Goal: Task Accomplishment & Management: Manage account settings

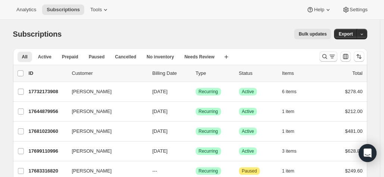
click at [325, 56] on icon "Search and filter results" at bounding box center [324, 56] width 5 height 5
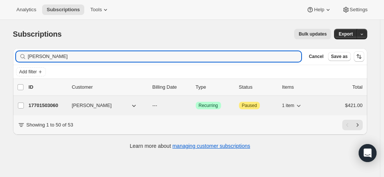
type input "Robert butler"
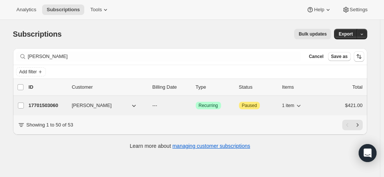
click at [59, 104] on p "17701503060" at bounding box center [47, 105] width 37 height 7
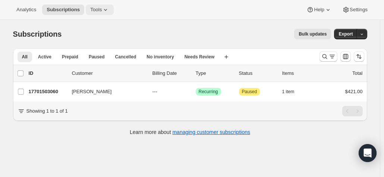
click at [90, 9] on span "Tools" at bounding box center [96, 10] width 12 height 6
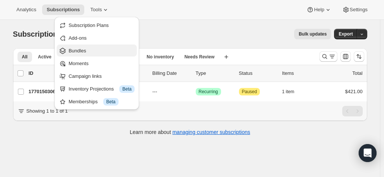
click at [78, 50] on span "Bundles" at bounding box center [78, 51] width 18 height 6
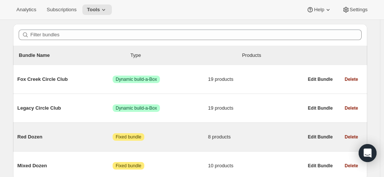
scroll to position [75, 0]
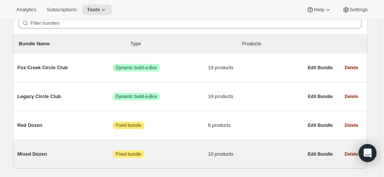
click at [32, 154] on span "Mixed Dozen" at bounding box center [66, 153] width 96 height 7
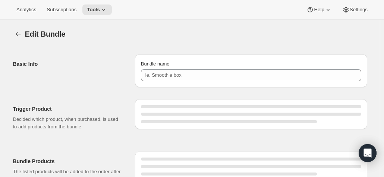
type input "Mixed Dozen"
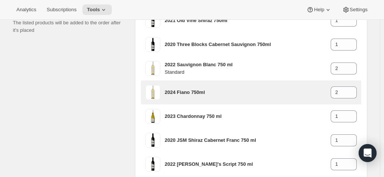
scroll to position [149, 0]
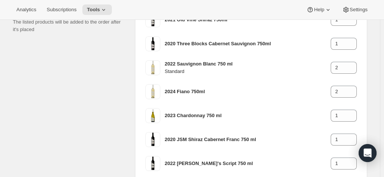
click at [85, 130] on div "Bundle Products The listed products will be added to the order after it's placed" at bounding box center [71, 137] width 116 height 270
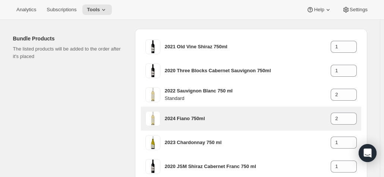
scroll to position [112, 0]
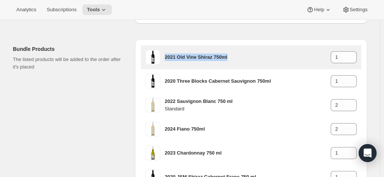
drag, startPoint x: 246, startPoint y: 57, endPoint x: 167, endPoint y: 58, distance: 78.4
click at [167, 58] on h3 "2021 Old Vine Shiraz 750ml" at bounding box center [248, 56] width 166 height 7
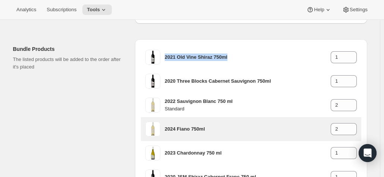
copy h3 "2021 Old Vine Shiraz 750ml"
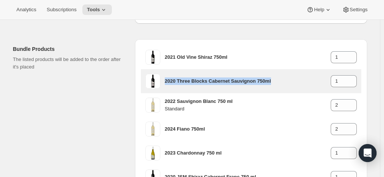
drag, startPoint x: 275, startPoint y: 78, endPoint x: 166, endPoint y: 81, distance: 108.6
click at [166, 81] on div "2020 Three Blocks Cabernet Sauvignon 750ml 1" at bounding box center [252, 81] width 212 height 15
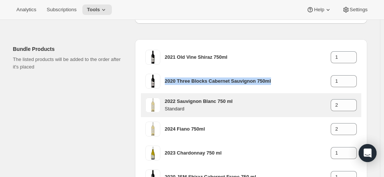
copy h3 "2020 Three Blocks Cabernet Sauvignon 750ml"
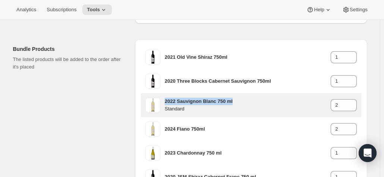
drag, startPoint x: 245, startPoint y: 99, endPoint x: 167, endPoint y: 103, distance: 78.5
click at [167, 103] on h3 "2022 Sauvignon Blanc 750 ml" at bounding box center [248, 100] width 166 height 7
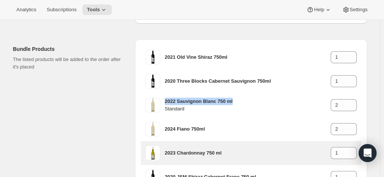
copy h3 "2022 Sauvignon Blanc 750 ml"
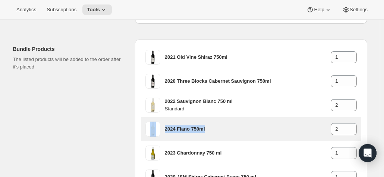
drag, startPoint x: 214, startPoint y: 131, endPoint x: 158, endPoint y: 125, distance: 56.2
click at [158, 125] on div "2024 Fiano 750ml 2" at bounding box center [252, 128] width 212 height 15
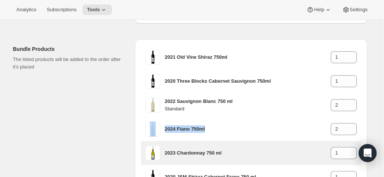
copy div "2024 Fiano 750ml"
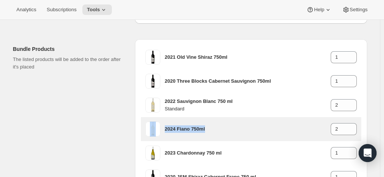
click at [216, 131] on h3 "2024 Fiano 750ml" at bounding box center [248, 128] width 166 height 7
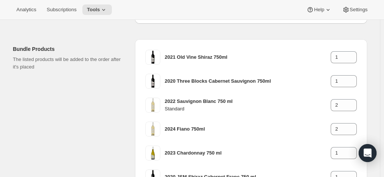
click at [52, 114] on div "Bundle Products The listed products will be added to the order after it's placed" at bounding box center [71, 174] width 116 height 270
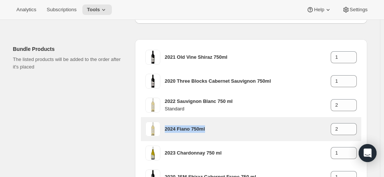
drag, startPoint x: 215, startPoint y: 127, endPoint x: 168, endPoint y: 127, distance: 47.4
click at [168, 127] on h3 "2024 Fiano 750ml" at bounding box center [248, 128] width 166 height 7
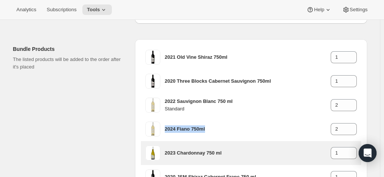
copy h3 "2024 Fiano 750ml"
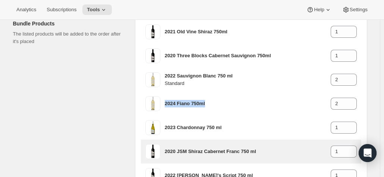
scroll to position [149, 0]
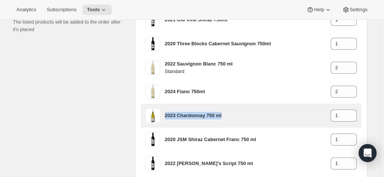
drag, startPoint x: 232, startPoint y: 115, endPoint x: 165, endPoint y: 121, distance: 67.4
click at [165, 121] on div "2023 Chardonnay 750 ml 1" at bounding box center [252, 115] width 212 height 15
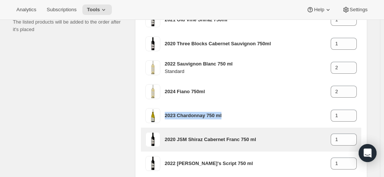
copy h3 "2023 Chardonnay 750 ml"
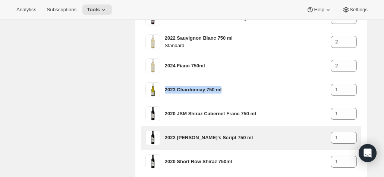
scroll to position [187, 0]
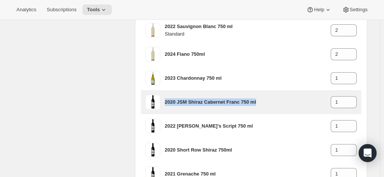
drag, startPoint x: 262, startPoint y: 99, endPoint x: 166, endPoint y: 103, distance: 96.7
click at [166, 103] on div "2020 JSM Shiraz Cabernet Franc 750 ml 1" at bounding box center [252, 101] width 212 height 15
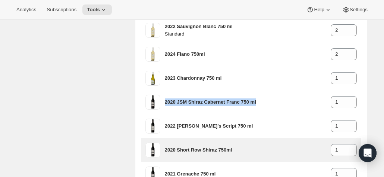
copy h3 "2020 JSM Shiraz Cabernet Franc 750 ml"
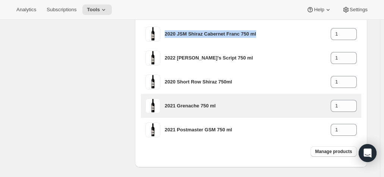
scroll to position [261, 0]
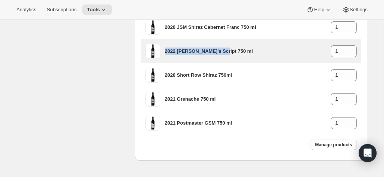
drag, startPoint x: 240, startPoint y: 48, endPoint x: 166, endPoint y: 49, distance: 73.2
click at [166, 49] on h3 "2022 Jim's Script 750 ml" at bounding box center [248, 50] width 166 height 7
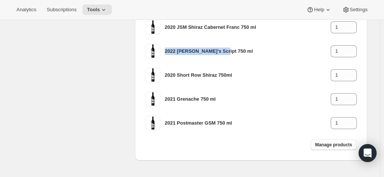
copy h3 "2022 Jim's Script 750 ml"
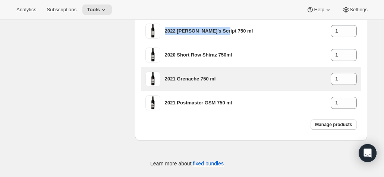
scroll to position [290, 0]
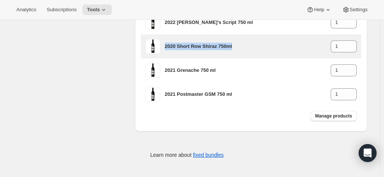
drag, startPoint x: 238, startPoint y: 47, endPoint x: 166, endPoint y: 53, distance: 72.0
click at [166, 53] on div "2020 Short Row Shiraz 750ml 1" at bounding box center [252, 46] width 212 height 15
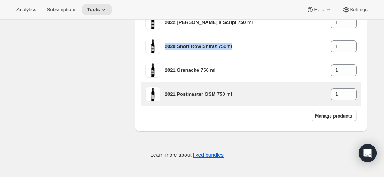
copy h3 "2020 Short Row Shiraz 750ml"
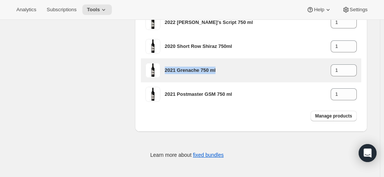
drag, startPoint x: 225, startPoint y: 65, endPoint x: 167, endPoint y: 73, distance: 58.7
click at [167, 73] on div "2021 Grenache 750 ml 1" at bounding box center [261, 70] width 192 height 12
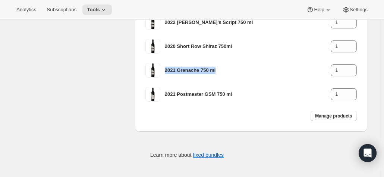
copy h3 "2021 Grenache 750 ml"
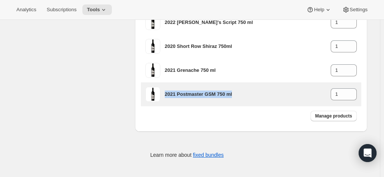
drag, startPoint x: 250, startPoint y: 94, endPoint x: 165, endPoint y: 94, distance: 84.7
click at [165, 94] on div "2021 Postmaster GSM 750 ml 1" at bounding box center [252, 94] width 212 height 15
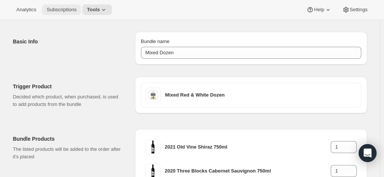
scroll to position [0, 0]
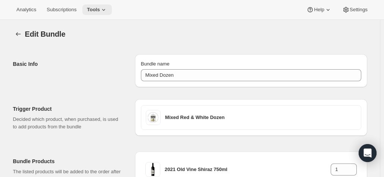
click at [87, 10] on span "Tools" at bounding box center [93, 10] width 13 height 6
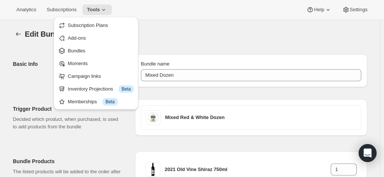
click at [74, 53] on span "Bundles" at bounding box center [77, 51] width 18 height 6
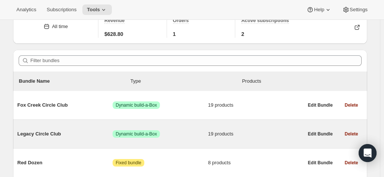
scroll to position [95, 0]
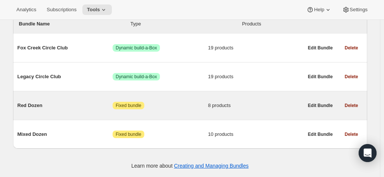
click at [34, 107] on span "Red Dozen" at bounding box center [66, 105] width 96 height 7
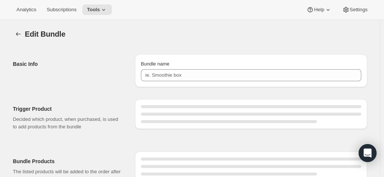
type input "Red Dozen"
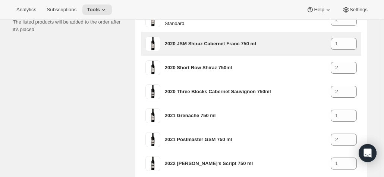
scroll to position [75, 0]
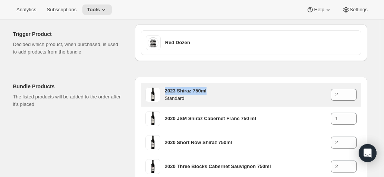
drag, startPoint x: 221, startPoint y: 90, endPoint x: 168, endPoint y: 90, distance: 53.0
click at [168, 90] on h3 "2023 Shiraz 750ml" at bounding box center [248, 90] width 166 height 7
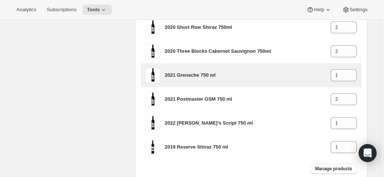
scroll to position [224, 0]
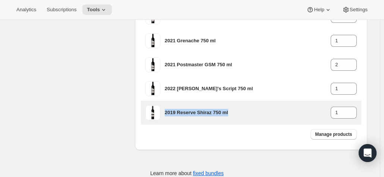
drag, startPoint x: 235, startPoint y: 112, endPoint x: 166, endPoint y: 109, distance: 68.3
click at [166, 109] on h3 "2019 Reserve Shiraz 750 ml" at bounding box center [248, 112] width 166 height 7
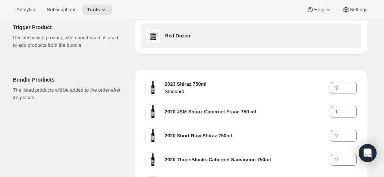
scroll to position [0, 0]
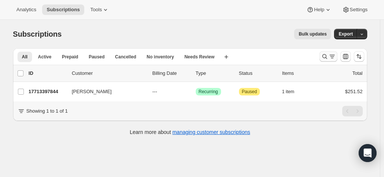
click at [329, 55] on icon "Search and filter results" at bounding box center [324, 56] width 7 height 7
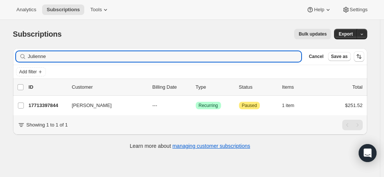
drag, startPoint x: 84, startPoint y: 57, endPoint x: -25, endPoint y: 53, distance: 109.0
click at [0, 53] on html "Analytics Subscriptions Tools Help Settings Skip to content Subscriptions. This…" at bounding box center [192, 88] width 384 height 177
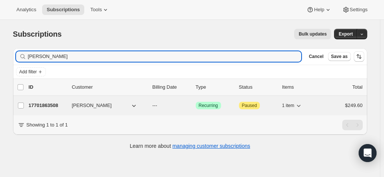
type input "simon loft"
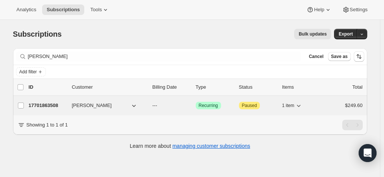
click at [49, 106] on p "17701863508" at bounding box center [47, 105] width 37 height 7
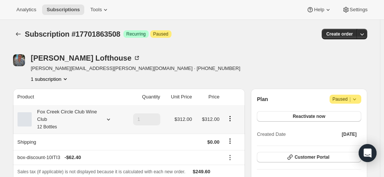
click at [109, 119] on icon at bounding box center [108, 119] width 3 height 2
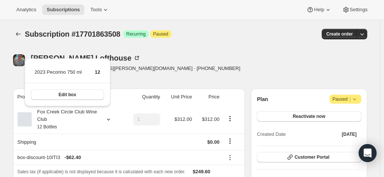
click at [189, 42] on div "Subscription #17701863508. This page is ready Subscription #17701863508 Success…" at bounding box center [190, 34] width 355 height 28
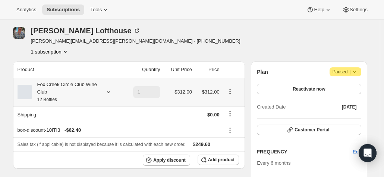
scroll to position [37, 0]
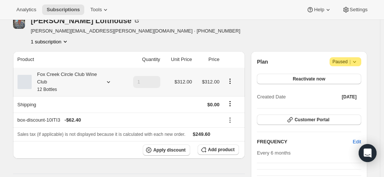
click at [104, 84] on div at bounding box center [107, 81] width 10 height 7
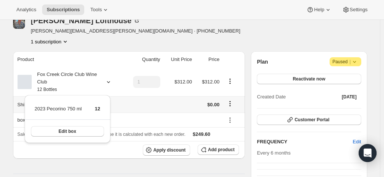
click at [121, 104] on th "Shipping" at bounding box center [68, 104] width 110 height 16
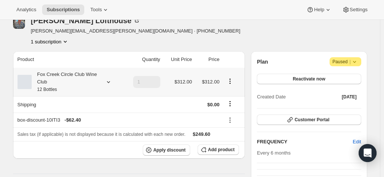
click at [109, 82] on icon at bounding box center [108, 81] width 7 height 7
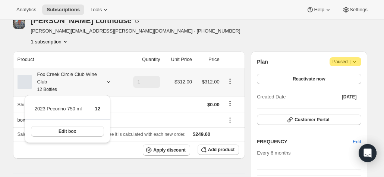
click at [122, 94] on th "Fox Creek Circle Club Wine Club 12 Bottles" at bounding box center [68, 82] width 110 height 28
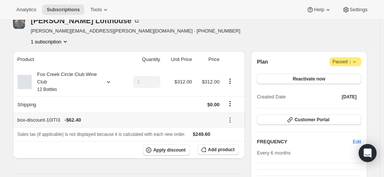
click at [232, 119] on icon at bounding box center [230, 119] width 7 height 7
click at [211, 120] on div "box-discount-10ITI3 - $62.40" at bounding box center [119, 119] width 202 height 7
click at [230, 117] on icon at bounding box center [230, 119] width 7 height 7
click at [131, 104] on td at bounding box center [143, 104] width 40 height 16
click at [219, 147] on span "Add product" at bounding box center [221, 149] width 26 height 6
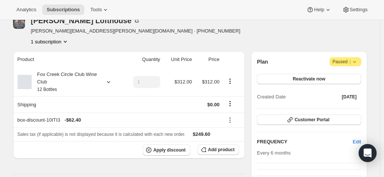
scroll to position [0, 0]
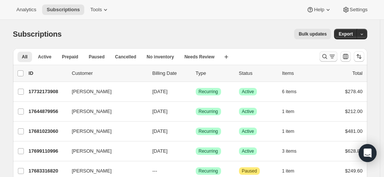
click at [325, 56] on icon "Search and filter results" at bounding box center [324, 56] width 7 height 7
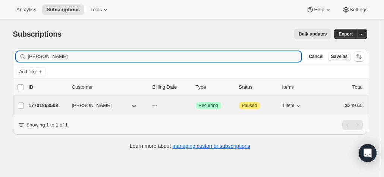
type input "simon lofthouse"
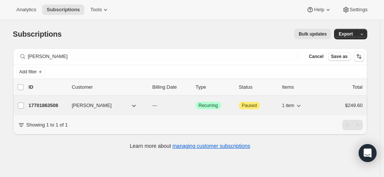
click at [59, 102] on p "17701863508" at bounding box center [47, 105] width 37 height 7
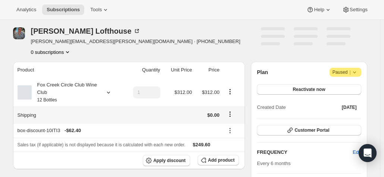
scroll to position [37, 0]
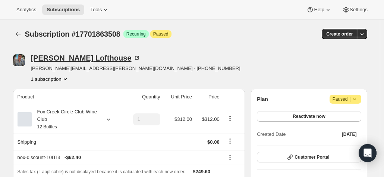
click at [135, 58] on icon at bounding box center [137, 58] width 4 height 4
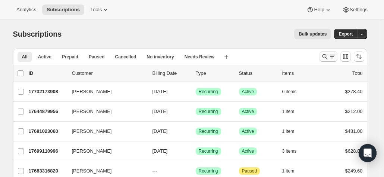
click at [327, 55] on icon "Search and filter results" at bounding box center [324, 56] width 7 height 7
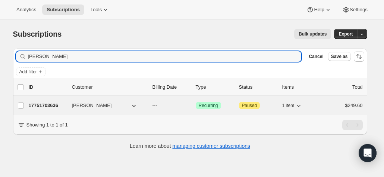
type input "[PERSON_NAME]"
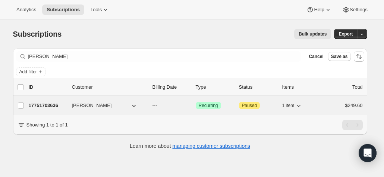
click at [56, 103] on p "17751703636" at bounding box center [47, 105] width 37 height 7
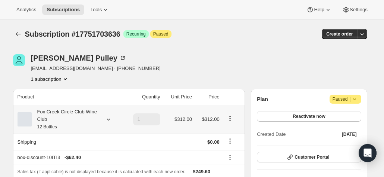
scroll to position [75, 0]
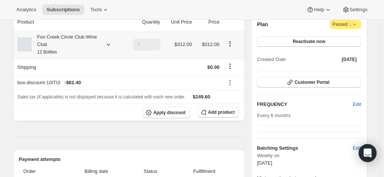
click at [110, 44] on icon at bounding box center [108, 45] width 3 height 2
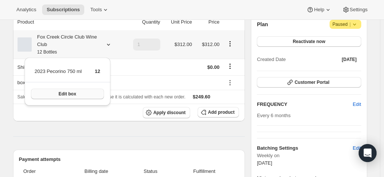
click at [60, 94] on span "Edit box" at bounding box center [68, 94] width 18 height 6
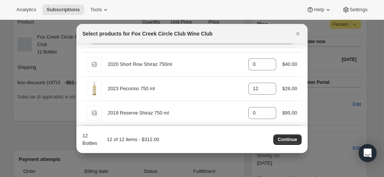
scroll to position [0, 0]
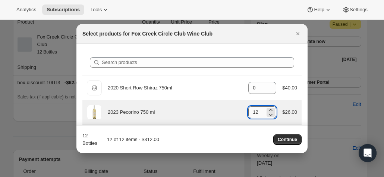
click at [259, 110] on input "12" at bounding box center [257, 112] width 17 height 12
click at [271, 113] on icon ":rom:" at bounding box center [270, 113] width 7 height 7
click at [269, 114] on icon ":rom:" at bounding box center [270, 113] width 7 height 7
click at [269, 114] on icon ":rom:" at bounding box center [271, 114] width 4 height 2
click at [268, 114] on icon ":rom:" at bounding box center [270, 113] width 7 height 7
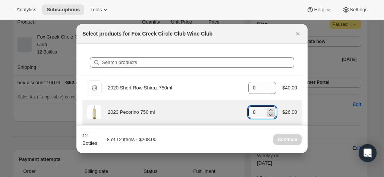
click at [268, 114] on icon ":rom:" at bounding box center [270, 113] width 7 height 7
click at [269, 114] on icon ":rom:" at bounding box center [271, 114] width 4 height 2
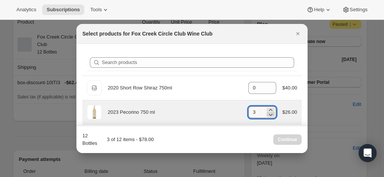
click at [269, 114] on icon ":rom:" at bounding box center [271, 114] width 4 height 2
click at [267, 114] on icon ":rom:" at bounding box center [270, 113] width 7 height 7
type input "0"
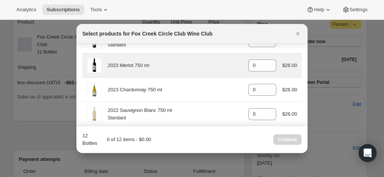
scroll to position [415, 0]
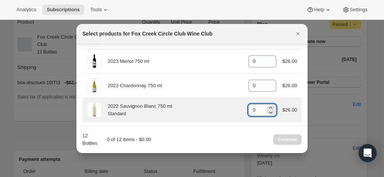
click at [254, 110] on input "0" at bounding box center [257, 110] width 17 height 12
click at [269, 111] on icon ":rom:" at bounding box center [270, 111] width 7 height 7
click at [256, 106] on input "0" at bounding box center [257, 110] width 17 height 12
click at [267, 105] on icon ":rom:" at bounding box center [270, 107] width 7 height 7
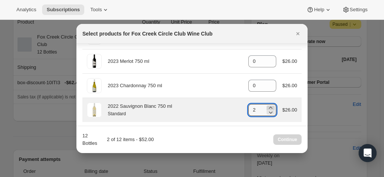
click at [267, 105] on icon ":rom:" at bounding box center [270, 107] width 7 height 7
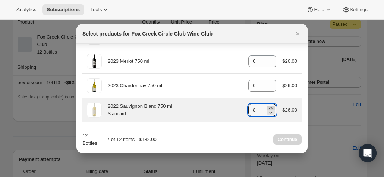
click at [267, 105] on icon ":rom:" at bounding box center [270, 107] width 7 height 7
type input "12"
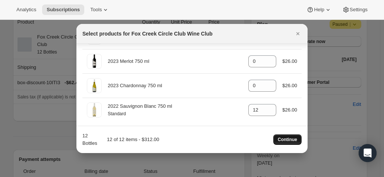
click at [287, 139] on span "Continue" at bounding box center [287, 139] width 19 height 6
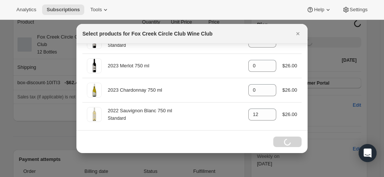
click at [287, 139] on div "Loading Continue" at bounding box center [288, 141] width 28 height 10
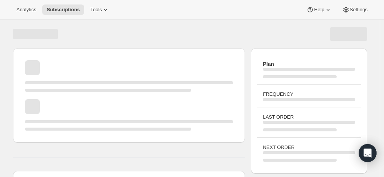
scroll to position [75, 0]
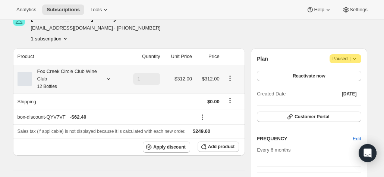
click at [47, 90] on div "Fox Creek Circle Club Wine Club 12 Bottles" at bounding box center [65, 79] width 67 height 22
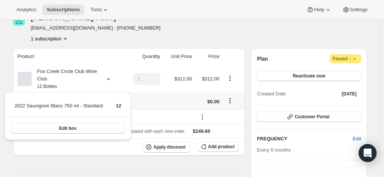
click at [156, 102] on td at bounding box center [143, 101] width 40 height 16
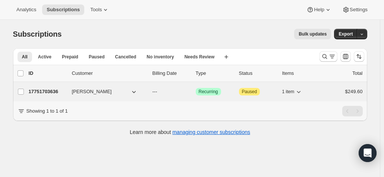
click at [84, 95] on div "17751703636 Rob Pulley --- Success Recurring Attention Paused 1 item $249.60" at bounding box center [196, 91] width 334 height 10
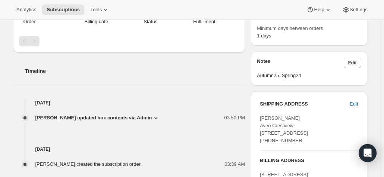
scroll to position [261, 0]
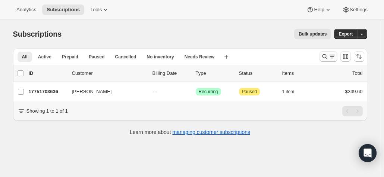
click at [329, 57] on icon "Search and filter results" at bounding box center [324, 56] width 7 height 7
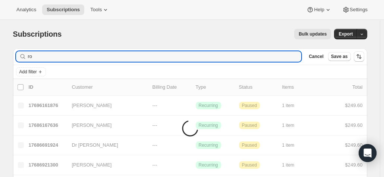
type input "r"
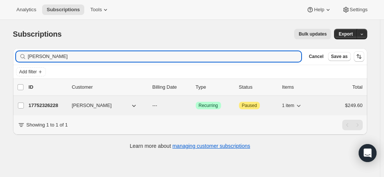
type input "[PERSON_NAME]"
click at [53, 103] on p "17752326228" at bounding box center [47, 105] width 37 height 7
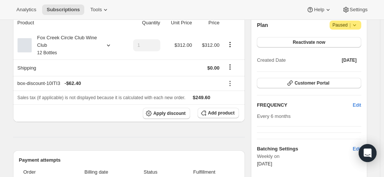
scroll to position [37, 0]
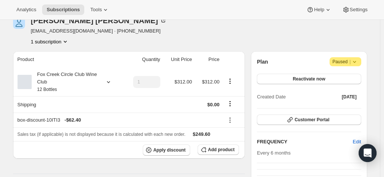
click at [33, 169] on div "Product Quantity Unit Price Price Fox Creek Circle Club Wine Club 12 Bottles 1 …" at bounding box center [129, 179] width 232 height 257
click at [110, 79] on icon at bounding box center [108, 81] width 7 height 7
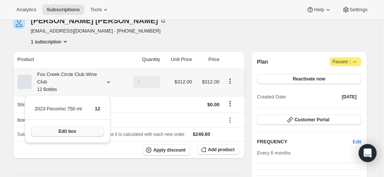
click at [72, 130] on span "Edit box" at bounding box center [68, 131] width 18 height 6
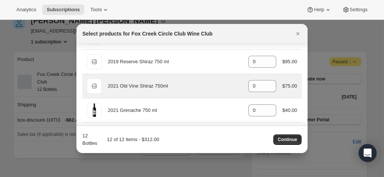
scroll to position [0, 0]
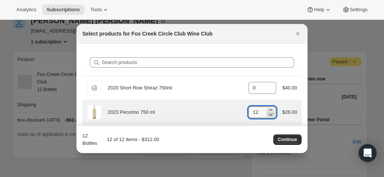
click at [269, 115] on icon ":re7:" at bounding box center [271, 114] width 4 height 2
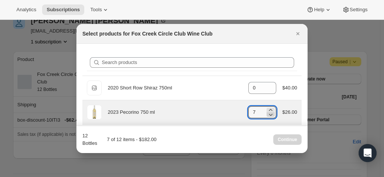
click at [269, 115] on icon ":re7:" at bounding box center [271, 114] width 4 height 2
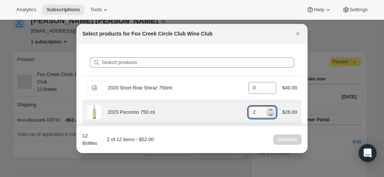
click at [269, 115] on icon ":re7:" at bounding box center [271, 114] width 4 height 2
type input "0"
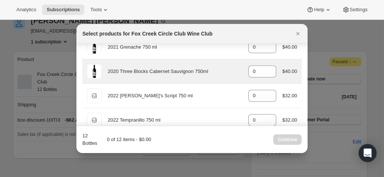
scroll to position [149, 0]
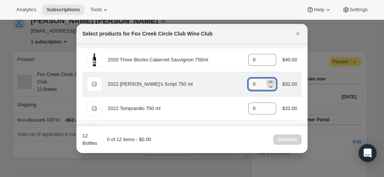
click at [269, 79] on icon ":re7:" at bounding box center [270, 81] width 7 height 7
type input "4"
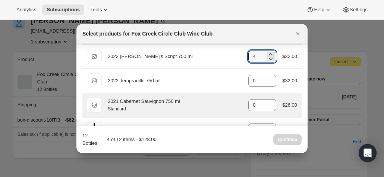
scroll to position [187, 0]
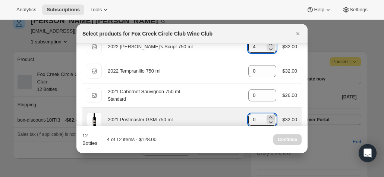
click at [267, 115] on icon ":re7:" at bounding box center [270, 116] width 7 height 7
type input "4"
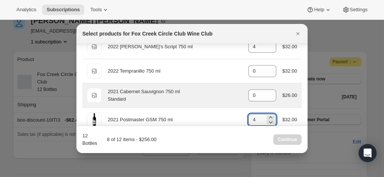
scroll to position [224, 0]
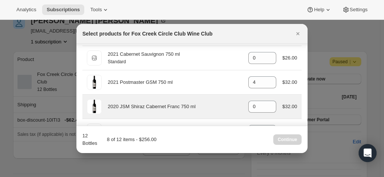
click at [267, 99] on div "2020 JSM Shiraz Cabernet Franc 750 ml gid://shopify/ProductVariant/415949165364…" at bounding box center [192, 106] width 210 height 15
click at [269, 103] on icon ":re7:" at bounding box center [270, 104] width 3 height 2
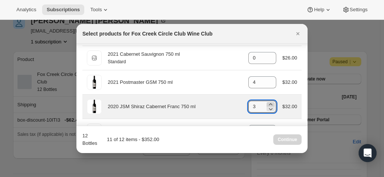
click at [269, 103] on icon ":re7:" at bounding box center [270, 104] width 3 height 2
type input "4"
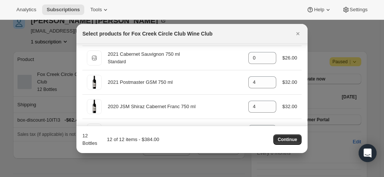
click at [284, 139] on span "Continue" at bounding box center [287, 139] width 19 height 6
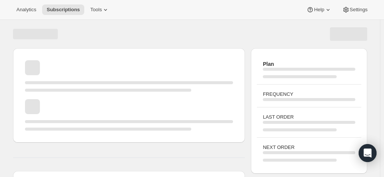
scroll to position [37, 0]
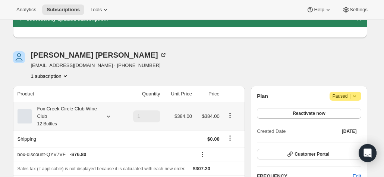
click at [110, 116] on icon at bounding box center [108, 115] width 7 height 7
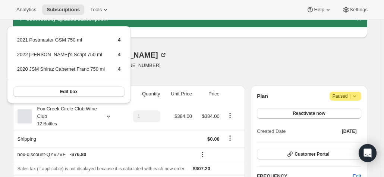
click at [199, 58] on div "Nick Lewis nlewis@hlbsa.com.au · +61400694120 1 subscription" at bounding box center [137, 65] width 248 height 28
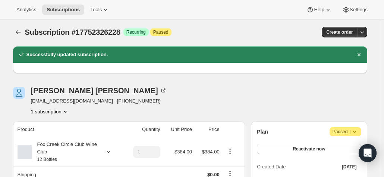
scroll to position [0, 0]
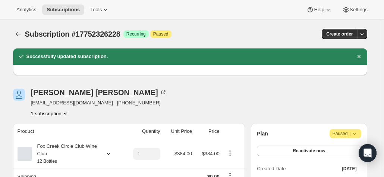
drag, startPoint x: 61, startPoint y: 103, endPoint x: 75, endPoint y: 102, distance: 14.6
click at [62, 103] on span "nlewis@hlbsa.com.au · +61400694120" at bounding box center [99, 102] width 136 height 7
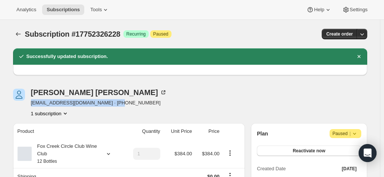
drag, startPoint x: 74, startPoint y: 91, endPoint x: 140, endPoint y: 97, distance: 65.9
click at [140, 97] on div "Nick Lewis nlewis@hlbsa.com.au · +61400694120 1 subscription" at bounding box center [137, 102] width 248 height 28
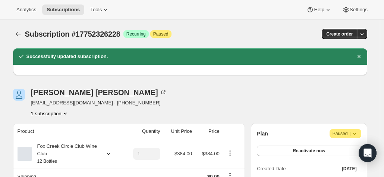
click at [147, 91] on div "Nick Lewis nlewis@hlbsa.com.au · +61400694120 1 subscription" at bounding box center [137, 102] width 248 height 28
click at [162, 91] on icon at bounding box center [164, 92] width 4 height 4
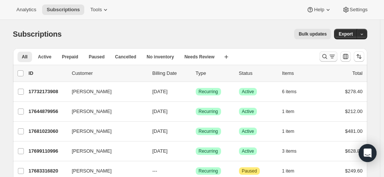
click at [327, 56] on icon "Search and filter results" at bounding box center [324, 56] width 7 height 7
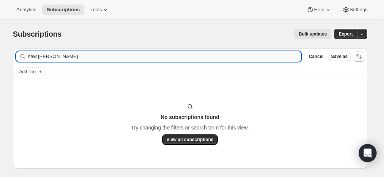
click at [37, 56] on input "new [PERSON_NAME]" at bounding box center [165, 56] width 274 height 10
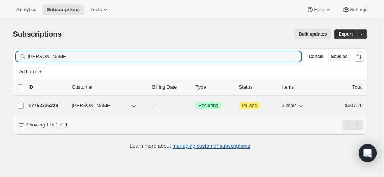
type input "[PERSON_NAME]"
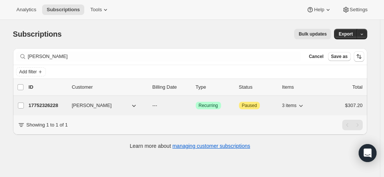
click at [53, 106] on p "17752326228" at bounding box center [47, 105] width 37 height 7
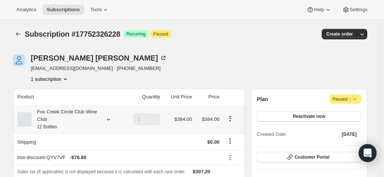
click at [90, 118] on div "Fox Creek Circle Club Wine Club 12 Bottles" at bounding box center [65, 119] width 67 height 22
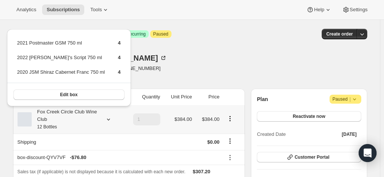
click at [91, 128] on div "Fox Creek Circle Club Wine Club 12 Bottles" at bounding box center [65, 119] width 67 height 22
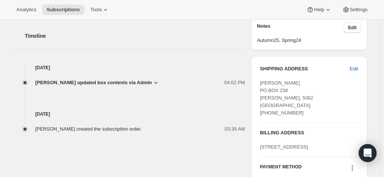
scroll to position [299, 0]
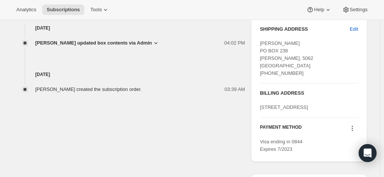
click at [356, 132] on icon at bounding box center [352, 127] width 7 height 7
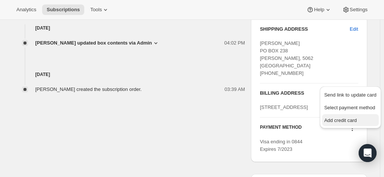
click at [337, 120] on span "Add credit card" at bounding box center [341, 120] width 32 height 6
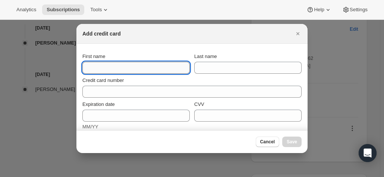
click at [93, 66] on input "First name" at bounding box center [135, 68] width 107 height 12
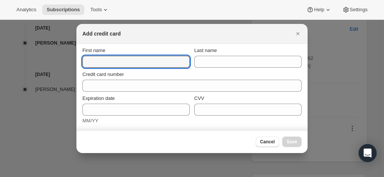
scroll to position [0, 0]
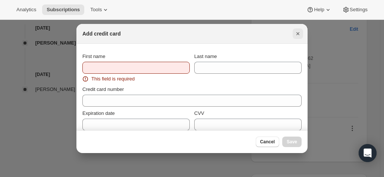
click at [298, 34] on icon "Close" at bounding box center [297, 33] width 7 height 7
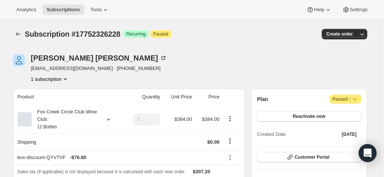
scroll to position [299, 0]
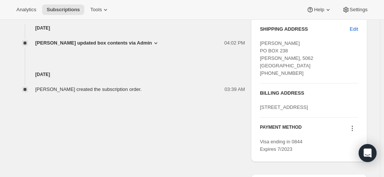
click at [353, 132] on icon at bounding box center [352, 127] width 7 height 7
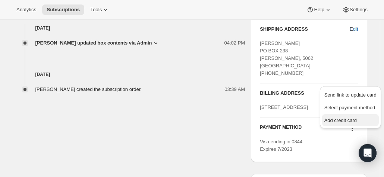
click at [337, 121] on span "Add credit card" at bounding box center [341, 120] width 32 height 6
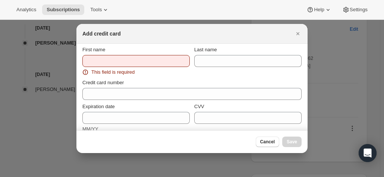
scroll to position [0, 0]
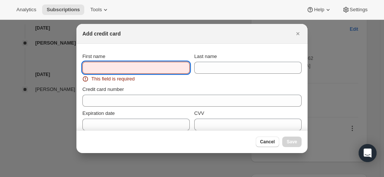
click at [143, 66] on input "First name" at bounding box center [135, 68] width 107 height 12
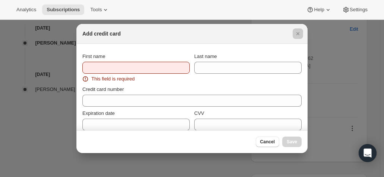
click at [340, 64] on div at bounding box center [192, 88] width 384 height 177
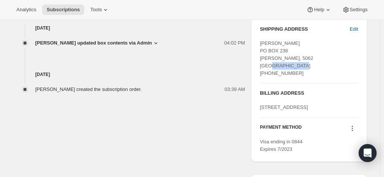
drag, startPoint x: 299, startPoint y: 70, endPoint x: 263, endPoint y: 75, distance: 36.2
click at [263, 75] on div "[PERSON_NAME] PO BOX 238 [PERSON_NAME], 5062 [GEOGRAPHIC_DATA] [PHONE_NUMBER]" at bounding box center [309, 58] width 98 height 37
copy span "[PHONE_NUMBER]"
click at [353, 69] on div "[PERSON_NAME] PO BOX 238 [PERSON_NAME], 5062 [GEOGRAPHIC_DATA] [PHONE_NUMBER]" at bounding box center [309, 58] width 98 height 37
click at [355, 130] on icon at bounding box center [352, 127] width 7 height 7
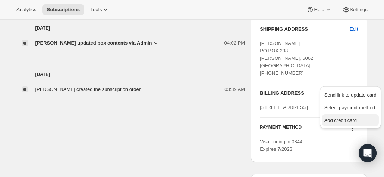
click at [337, 118] on span "Add credit card" at bounding box center [341, 120] width 32 height 6
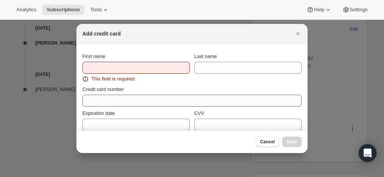
scroll to position [0, 0]
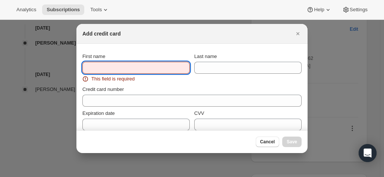
click at [105, 68] on input "First name" at bounding box center [135, 68] width 107 height 12
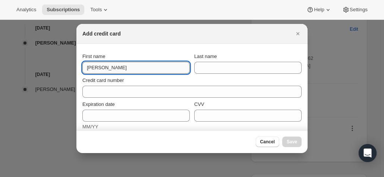
type input "[PERSON_NAME]"
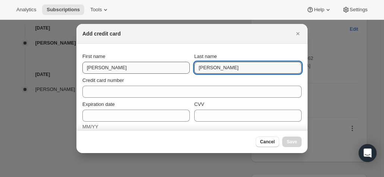
type input "[PERSON_NAME]"
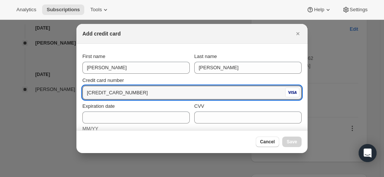
type input "[CREDIT_CARD_NUMBER]"
click at [157, 79] on div "Credit card number" at bounding box center [191, 80] width 219 height 7
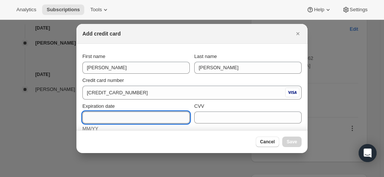
click at [102, 113] on input "Expiration date" at bounding box center [135, 117] width 107 height 12
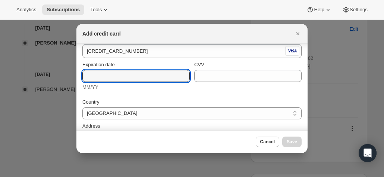
scroll to position [37, 0]
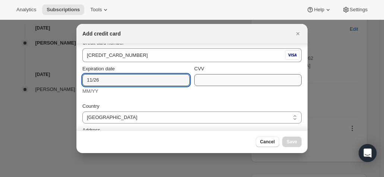
type input "11/26"
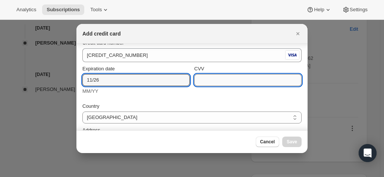
click at [235, 79] on input "CVV" at bounding box center [247, 80] width 107 height 12
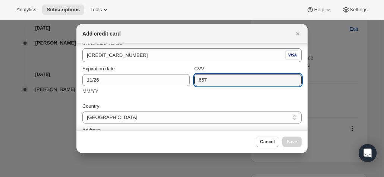
type input "657"
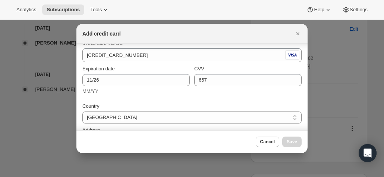
click at [169, 100] on div "Country [GEOGRAPHIC_DATA] [GEOGRAPHIC_DATA] [GEOGRAPHIC_DATA] [GEOGRAPHIC_DATA]…" at bounding box center [191, 158] width 219 height 121
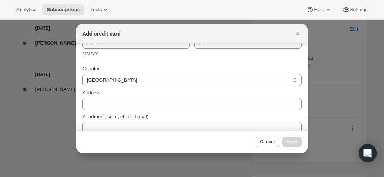
scroll to position [112, 0]
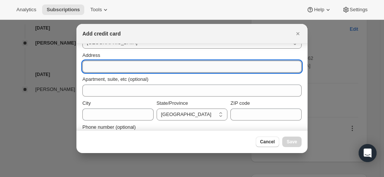
click at [106, 64] on input "Address" at bounding box center [191, 66] width 219 height 12
type input "PO Box 238"
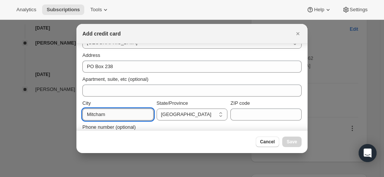
click at [134, 113] on input "Mitcham" at bounding box center [117, 114] width 71 height 12
type input "Mitcham"
click at [175, 116] on select "[GEOGRAPHIC_DATA] [GEOGRAPHIC_DATA] [GEOGRAPHIC_DATA] [GEOGRAPHIC_DATA] [GEOGRA…" at bounding box center [192, 114] width 71 height 12
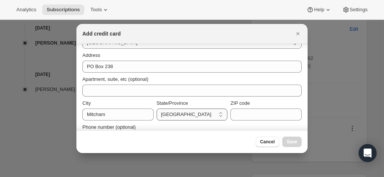
select select "SA"
click at [157, 108] on select "[GEOGRAPHIC_DATA] [GEOGRAPHIC_DATA] [GEOGRAPHIC_DATA] [GEOGRAPHIC_DATA] [GEOGRA…" at bounding box center [192, 114] width 71 height 12
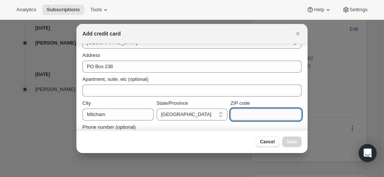
click at [251, 112] on input "ZIP code" at bounding box center [266, 114] width 71 height 12
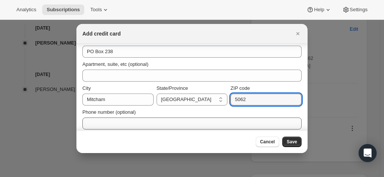
scroll to position [131, 0]
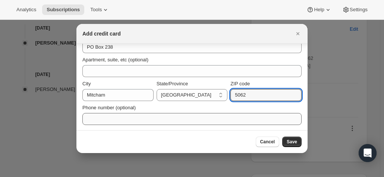
type input "5062"
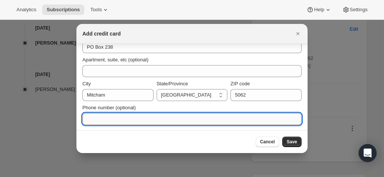
click at [116, 118] on input "Phone number (optional)" at bounding box center [191, 119] width 219 height 12
paste input "[PHONE_NUMBER]"
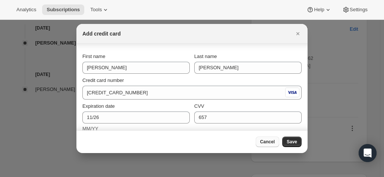
scroll to position [37, 0]
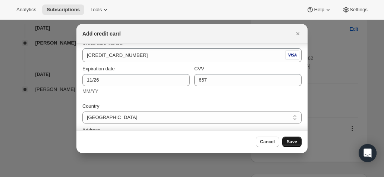
type input "[PHONE_NUMBER]"
click at [293, 141] on span "Save" at bounding box center [292, 141] width 10 height 6
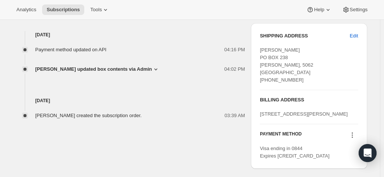
scroll to position [346, 0]
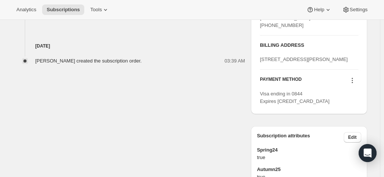
click at [355, 84] on icon at bounding box center [352, 80] width 7 height 7
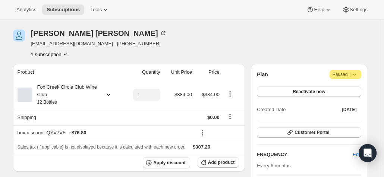
scroll to position [0, 0]
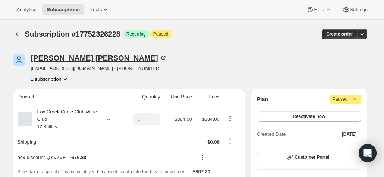
click at [63, 56] on div "[PERSON_NAME]" at bounding box center [99, 57] width 136 height 7
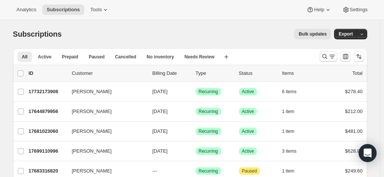
click at [323, 59] on button "Search and filter results" at bounding box center [329, 56] width 18 height 10
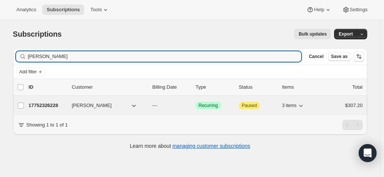
type input "[PERSON_NAME]"
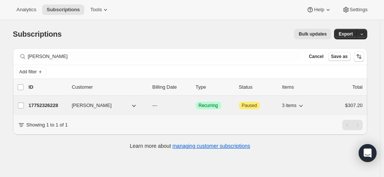
click at [47, 103] on p "17752326228" at bounding box center [47, 105] width 37 height 7
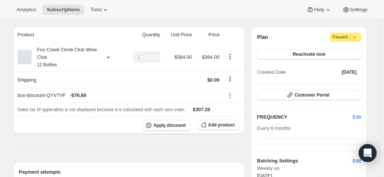
scroll to position [37, 0]
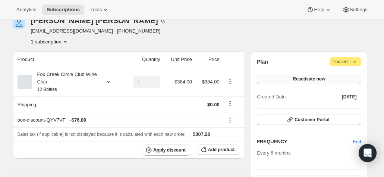
click at [302, 78] on span "Reactivate now" at bounding box center [309, 79] width 32 height 6
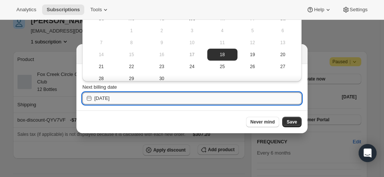
click at [151, 99] on input "2025-09-18" at bounding box center [197, 98] width 207 height 12
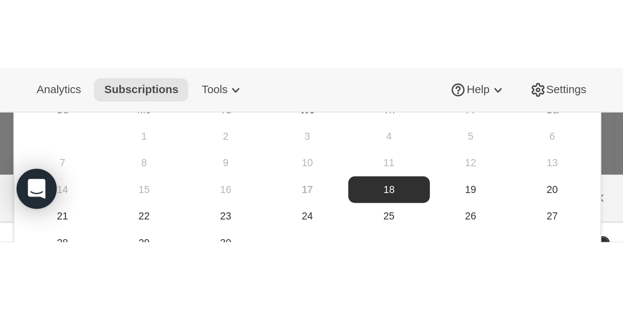
scroll to position [38, 0]
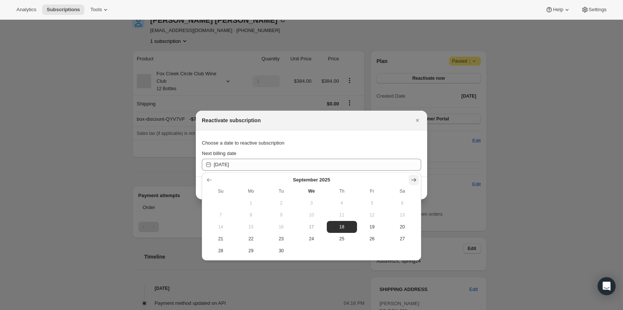
click at [384, 176] on icon "Show next month, October 2025" at bounding box center [413, 180] width 7 height 7
click at [384, 176] on icon "Show next month, November 2025" at bounding box center [413, 180] width 7 height 7
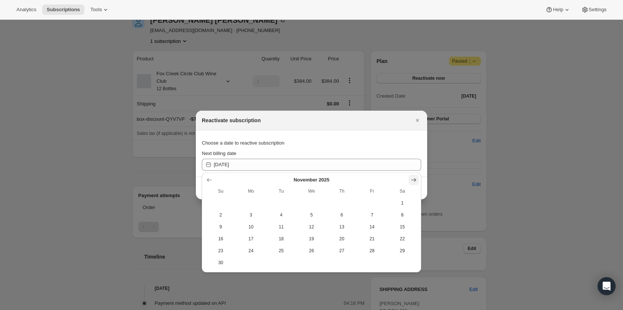
click at [384, 176] on icon "Show next month, December 2025" at bounding box center [413, 180] width 7 height 7
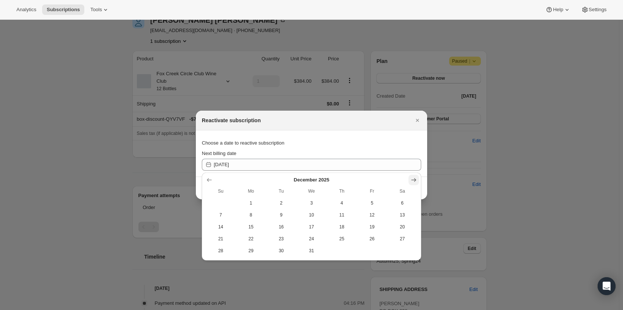
click at [384, 176] on icon "Show next month, January 2026" at bounding box center [413, 180] width 7 height 7
click at [384, 176] on icon "Show next month, February 2026" at bounding box center [413, 180] width 7 height 7
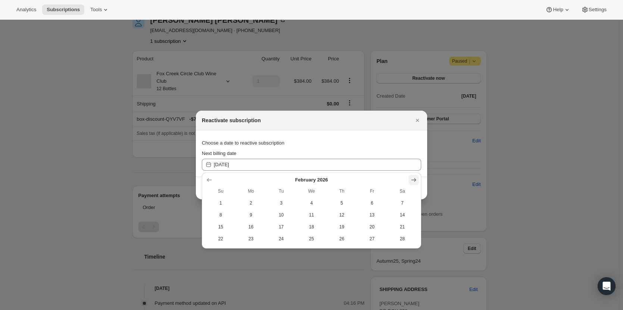
click at [384, 176] on icon "Show next month, March 2026" at bounding box center [413, 180] width 7 height 7
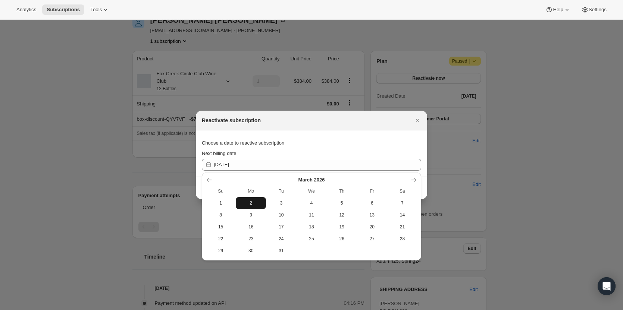
drag, startPoint x: 282, startPoint y: 206, endPoint x: 253, endPoint y: 204, distance: 28.8
click at [253, 176] on tr "1 2 3 4 5 6 7" at bounding box center [312, 203] width 212 height 12
click at [250, 176] on span "2" at bounding box center [251, 203] width 24 height 6
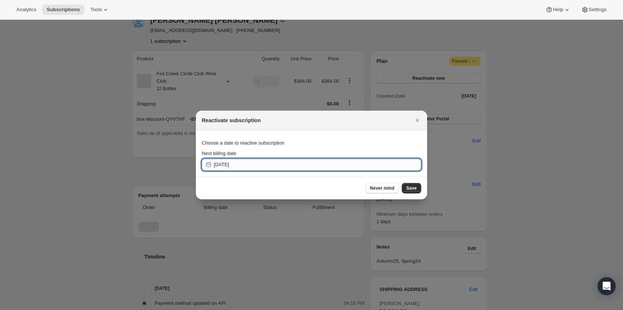
click at [238, 166] on input "2026-03-01" at bounding box center [317, 165] width 207 height 12
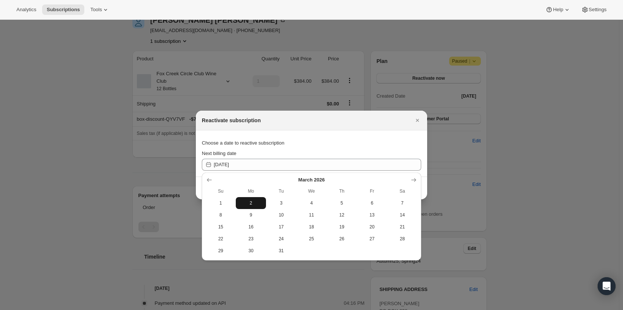
click at [247, 176] on span "2" at bounding box center [251, 203] width 24 height 6
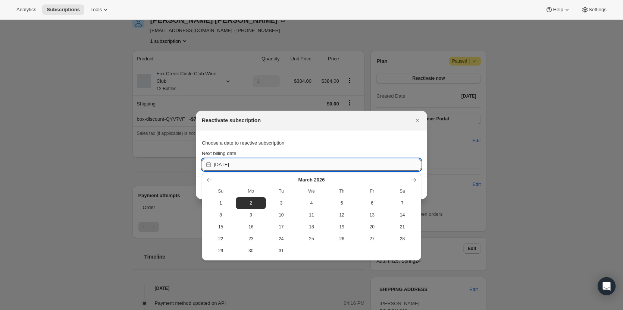
click at [237, 165] on input "2026-03-01" at bounding box center [317, 165] width 207 height 12
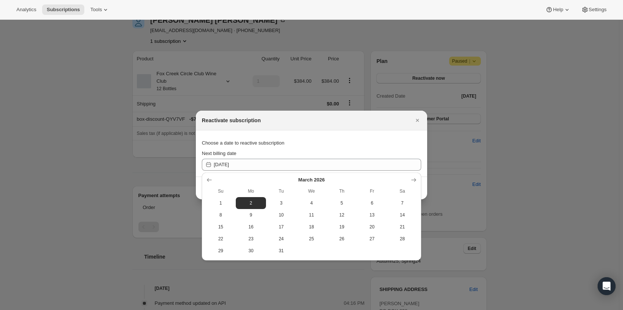
click at [250, 176] on span "2" at bounding box center [251, 203] width 24 height 6
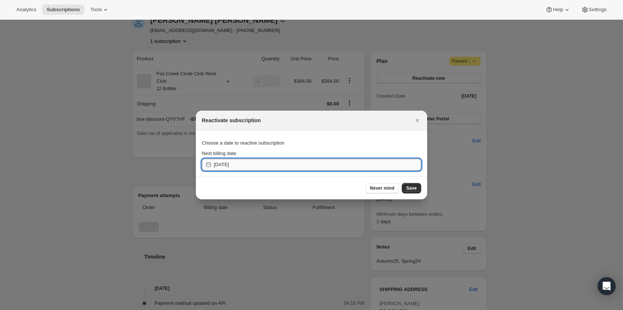
click at [250, 164] on input "2026-03-01" at bounding box center [317, 165] width 207 height 12
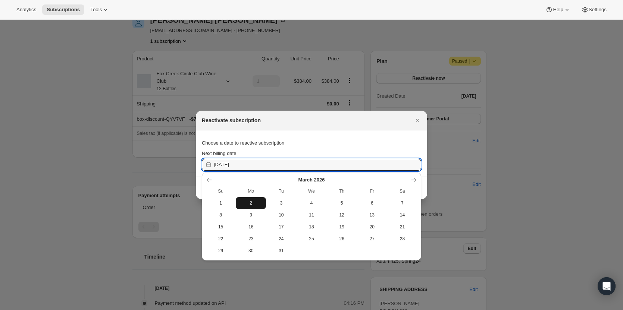
click at [252, 176] on span "2" at bounding box center [251, 203] width 24 height 6
click at [247, 167] on input "2026-03-01" at bounding box center [317, 165] width 207 height 12
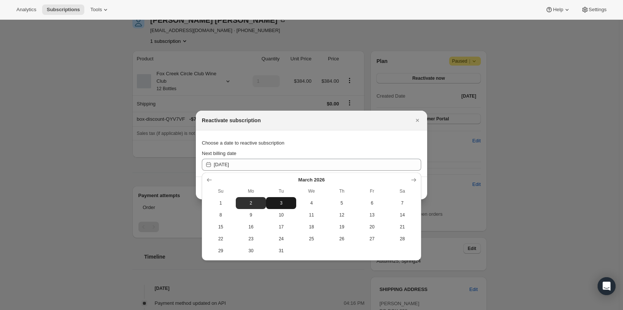
click at [283, 176] on span "3" at bounding box center [281, 203] width 24 height 6
type input "2026-03-02"
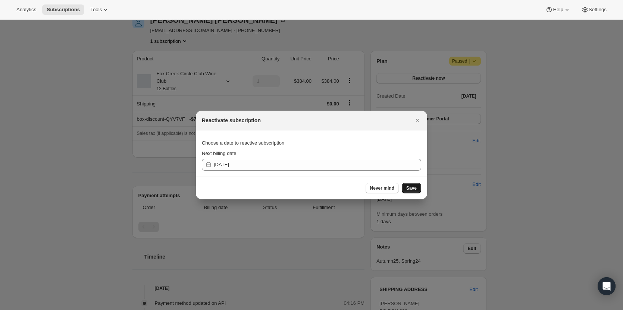
click at [384, 176] on span "Save" at bounding box center [411, 188] width 10 height 6
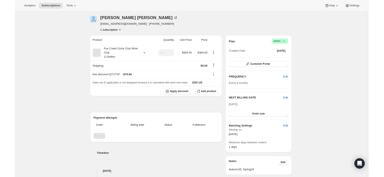
scroll to position [0, 0]
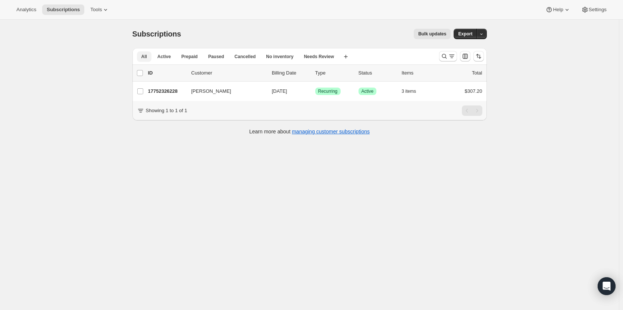
drag, startPoint x: 163, startPoint y: 58, endPoint x: 142, endPoint y: 57, distance: 21.3
click at [149, 59] on ul "All Active Prepaid Paused Cancelled No inventory Needs Review More views" at bounding box center [237, 56] width 205 height 10
click at [141, 57] on button "All" at bounding box center [144, 56] width 15 height 10
click at [168, 54] on span "Active" at bounding box center [163, 57] width 13 height 6
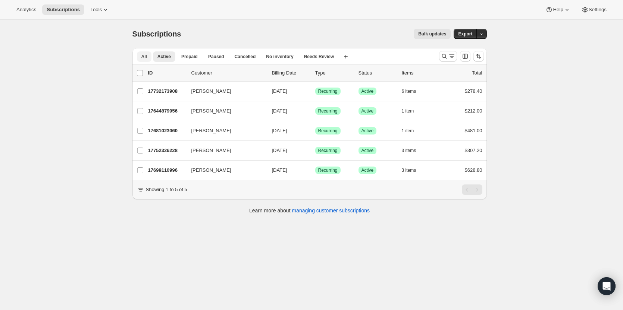
click at [147, 55] on span "All" at bounding box center [144, 57] width 6 height 6
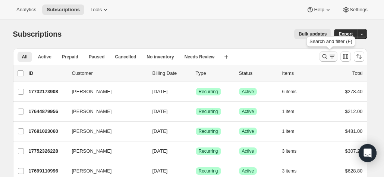
click at [327, 55] on icon "Search and filter results" at bounding box center [324, 56] width 7 height 7
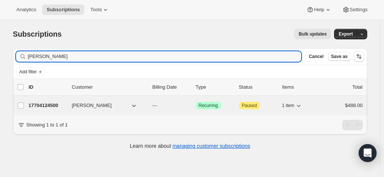
type input "winton gr"
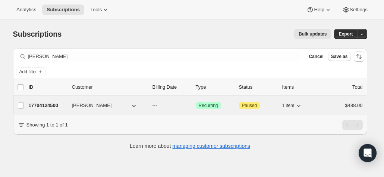
click at [124, 102] on button "Winton Graham" at bounding box center [105, 105] width 75 height 12
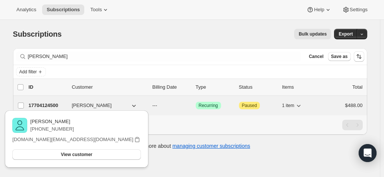
click at [54, 102] on p "17704124500" at bounding box center [47, 105] width 37 height 7
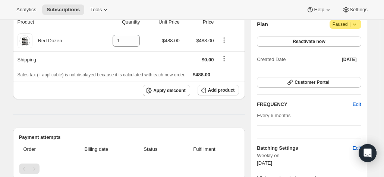
scroll to position [37, 0]
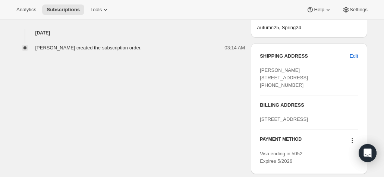
scroll to position [224, 0]
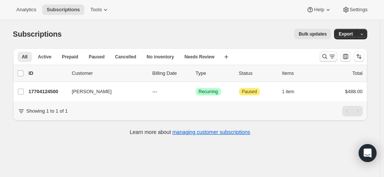
click at [325, 55] on icon "Search and filter results" at bounding box center [324, 56] width 5 height 5
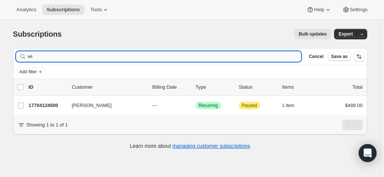
type input "w"
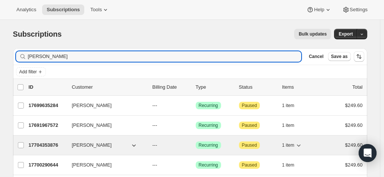
type input "annette"
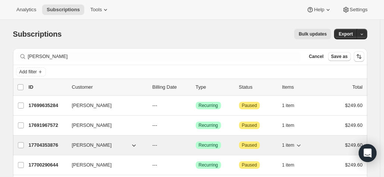
click at [53, 144] on p "17704353876" at bounding box center [47, 144] width 37 height 7
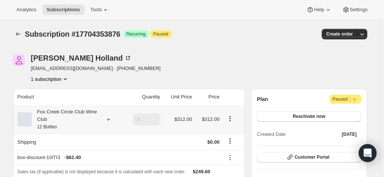
click at [109, 120] on icon at bounding box center [108, 118] width 7 height 7
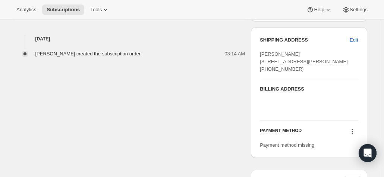
scroll to position [299, 0]
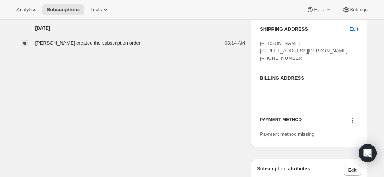
drag, startPoint x: 33, startPoint y: 162, endPoint x: 29, endPoint y: 152, distance: 10.7
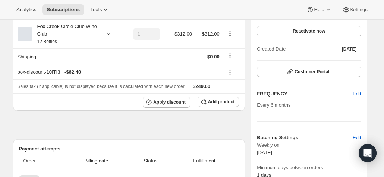
scroll to position [0, 0]
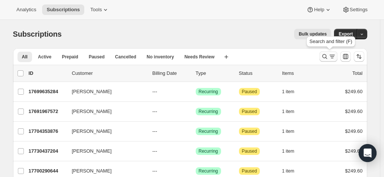
click at [327, 55] on icon "Search and filter results" at bounding box center [324, 56] width 7 height 7
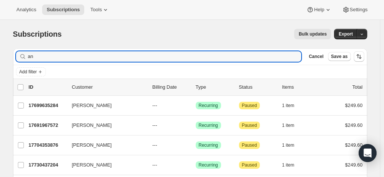
type input "a"
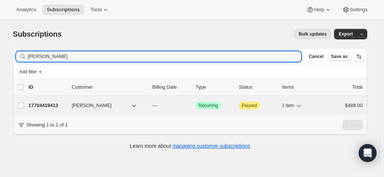
type input "graeme rei"
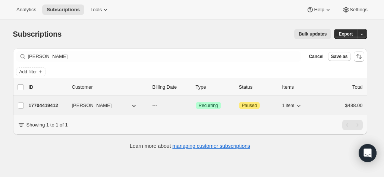
click at [71, 106] on div "17704419412 Graeme Reilly --- Success Recurring Attention Paused 1 item $488.00" at bounding box center [196, 105] width 334 height 10
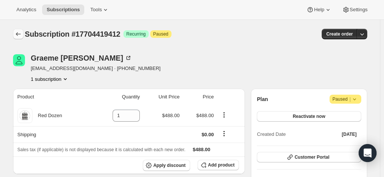
click at [19, 34] on icon "Subscriptions" at bounding box center [18, 33] width 7 height 7
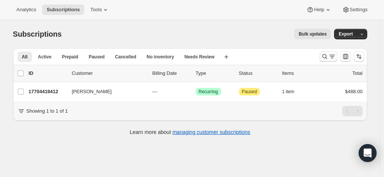
click at [324, 59] on icon "Search and filter results" at bounding box center [324, 56] width 7 height 7
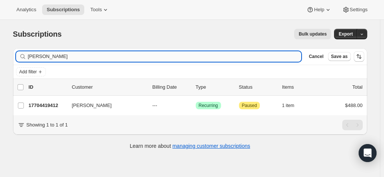
click at [65, 52] on input "[PERSON_NAME]" at bounding box center [165, 56] width 274 height 10
drag, startPoint x: 63, startPoint y: 57, endPoint x: 12, endPoint y: 58, distance: 50.4
click at [12, 58] on div "Filter subscribers graeme rei Clear Cancel Save as Add filter 0 selected Update…" at bounding box center [187, 99] width 360 height 115
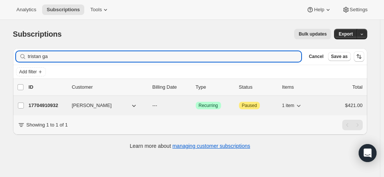
type input "tristan ga"
click at [72, 103] on div "17704910932 Tristan Garratt --- Success Recurring Attention Paused 1 item $421.…" at bounding box center [196, 105] width 334 height 10
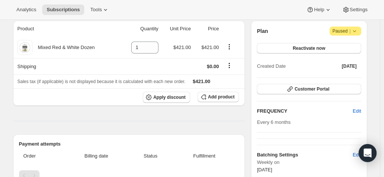
scroll to position [30, 0]
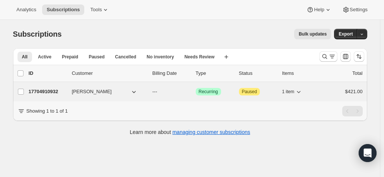
click at [85, 91] on span "Tristan Garratt" at bounding box center [92, 91] width 40 height 7
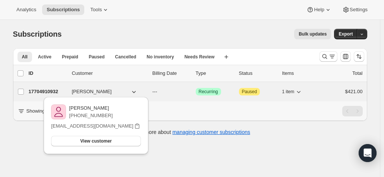
click at [48, 88] on p "17704910932" at bounding box center [47, 91] width 37 height 7
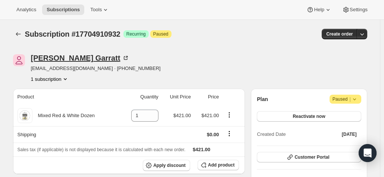
click at [122, 56] on icon at bounding box center [125, 57] width 7 height 7
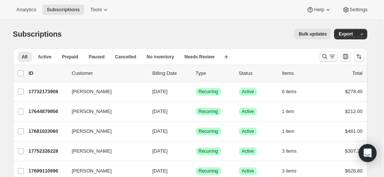
click at [330, 53] on button "Search and filter results" at bounding box center [329, 56] width 18 height 10
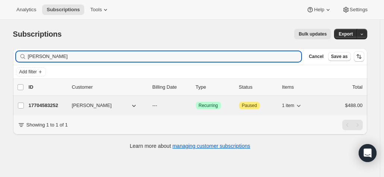
type input "barbara gard"
click at [75, 106] on span "Barbara Gardiner" at bounding box center [92, 105] width 40 height 7
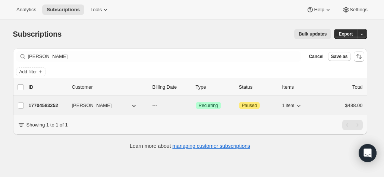
click at [65, 103] on p "17704583252" at bounding box center [47, 105] width 37 height 7
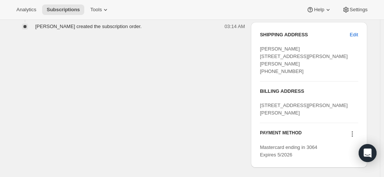
scroll to position [336, 0]
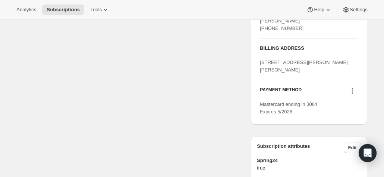
drag, startPoint x: 52, startPoint y: 167, endPoint x: 38, endPoint y: 151, distance: 21.1
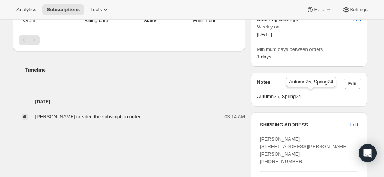
scroll to position [187, 0]
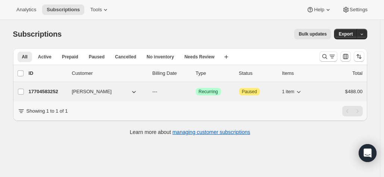
click at [90, 89] on span "Barbara Gardiner" at bounding box center [92, 91] width 40 height 7
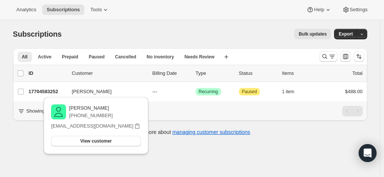
click at [168, 112] on div "Showing 1 to 1 of 1" at bounding box center [191, 111] width 346 height 10
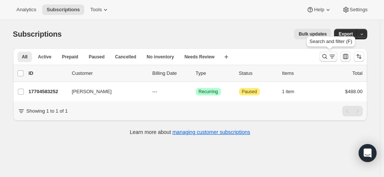
click at [327, 57] on icon "Search and filter results" at bounding box center [324, 56] width 5 height 5
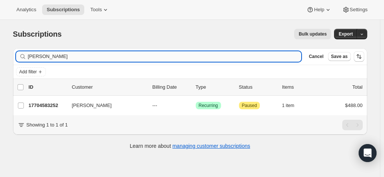
drag, startPoint x: 84, startPoint y: 57, endPoint x: 66, endPoint y: 55, distance: 17.2
click at [82, 57] on input "barbara gard" at bounding box center [165, 56] width 274 height 10
drag, startPoint x: 36, startPoint y: 55, endPoint x: 21, endPoint y: 55, distance: 14.9
click at [21, 55] on div "barbara gard Clear" at bounding box center [159, 56] width 286 height 10
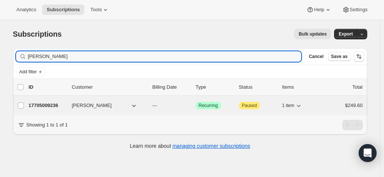
type input "alan muir"
click at [106, 105] on button "Alan Muir" at bounding box center [105, 105] width 75 height 12
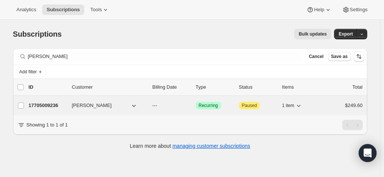
click at [55, 104] on p "17705009236" at bounding box center [47, 105] width 37 height 7
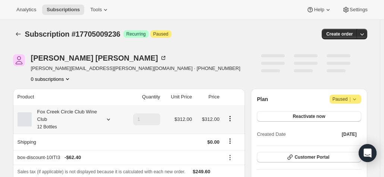
click at [107, 116] on icon at bounding box center [108, 118] width 7 height 7
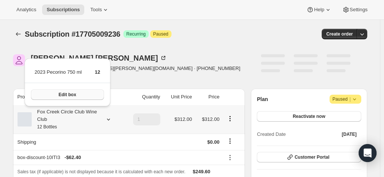
click at [65, 93] on span "Edit box" at bounding box center [68, 94] width 18 height 6
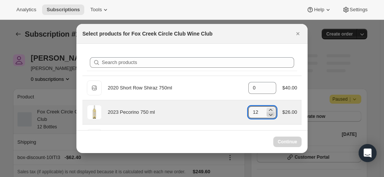
click at [268, 114] on icon ":rhp:" at bounding box center [270, 113] width 7 height 7
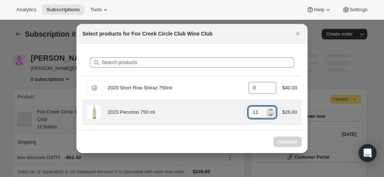
click at [268, 114] on icon ":rhp:" at bounding box center [270, 113] width 7 height 7
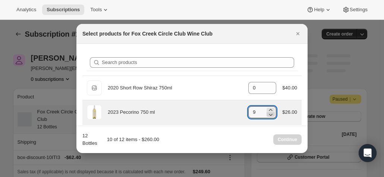
click at [268, 114] on icon ":rhp:" at bounding box center [270, 113] width 7 height 7
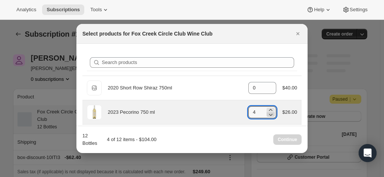
click at [268, 114] on icon ":rhp:" at bounding box center [270, 113] width 7 height 7
type input "0"
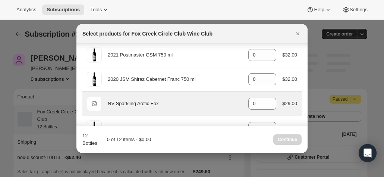
scroll to position [224, 0]
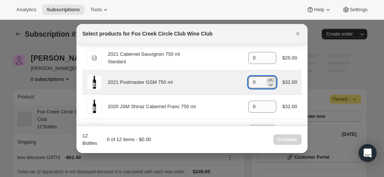
click at [267, 77] on icon ":rhp:" at bounding box center [270, 79] width 7 height 7
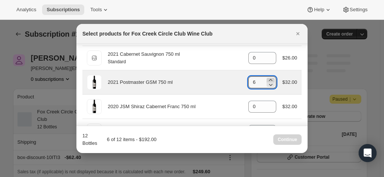
click at [267, 77] on icon ":rhp:" at bounding box center [270, 79] width 7 height 7
click at [267, 81] on icon ":rhp:" at bounding box center [270, 84] width 7 height 7
type input "6"
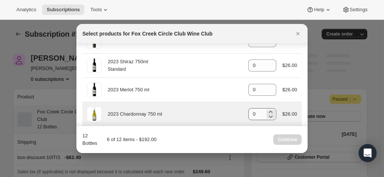
scroll to position [411, 0]
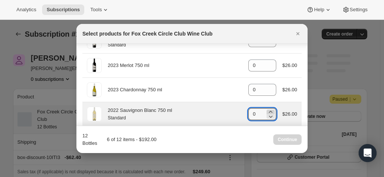
click at [268, 108] on icon ":rhp:" at bounding box center [270, 111] width 7 height 7
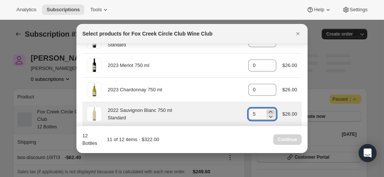
click at [268, 108] on icon ":rhp:" at bounding box center [270, 111] width 7 height 7
type input "6"
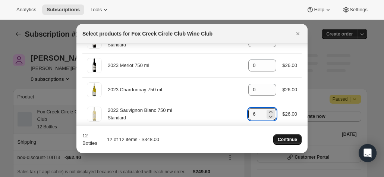
click at [289, 136] on button "Continue" at bounding box center [288, 139] width 28 height 10
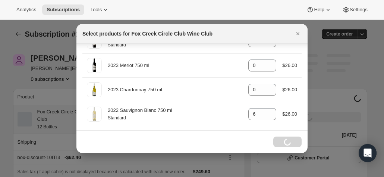
scroll to position [410, 0]
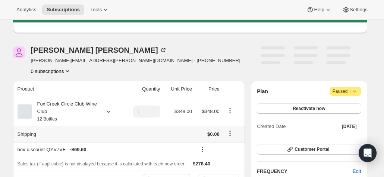
scroll to position [75, 0]
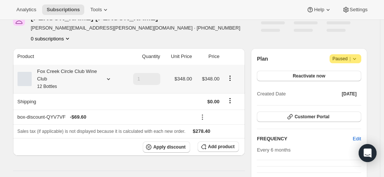
click at [94, 81] on div "Fox Creek Circle Club Wine Club 12 Bottles" at bounding box center [65, 79] width 67 height 22
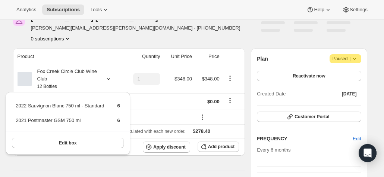
click at [141, 37] on div "Alan Muir alan.muir@fwealth.com.au · +61401671779 0 subscriptions" at bounding box center [137, 28] width 248 height 28
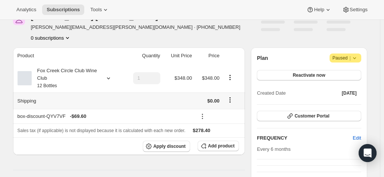
scroll to position [0, 0]
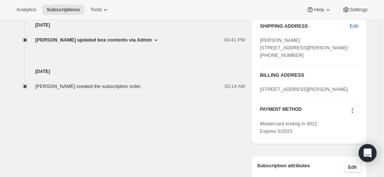
scroll to position [299, 0]
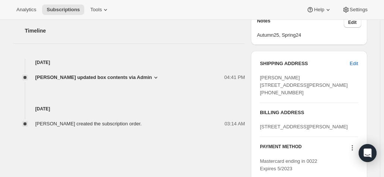
click at [20, 156] on div "Alan Muir alan.muir@fwealth.com.au · +61401671779 0 subscriptions Product Quant…" at bounding box center [187, 25] width 360 height 495
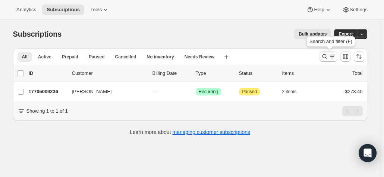
click at [329, 59] on icon "Search and filter results" at bounding box center [324, 56] width 7 height 7
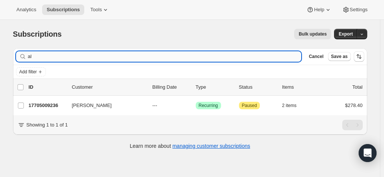
type input "a"
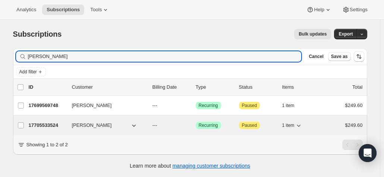
type input "peter tri"
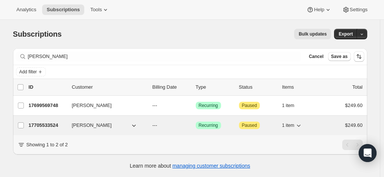
click at [51, 122] on p "17705533524" at bounding box center [47, 124] width 37 height 7
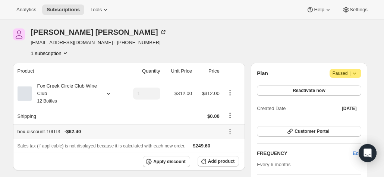
scroll to position [37, 0]
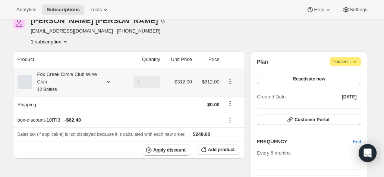
click at [110, 82] on icon at bounding box center [108, 82] width 3 height 2
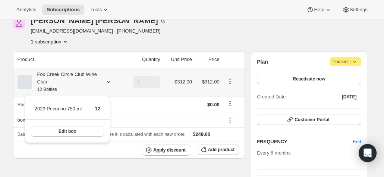
scroll to position [0, 0]
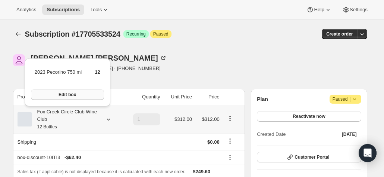
click at [65, 98] on button "Edit box" at bounding box center [67, 94] width 73 height 10
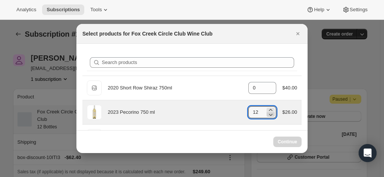
click at [267, 113] on icon ":rrk:" at bounding box center [270, 113] width 7 height 7
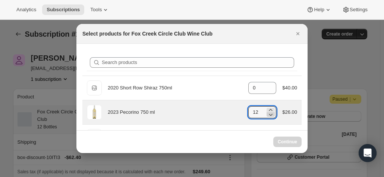
click at [267, 113] on icon ":rrk:" at bounding box center [270, 113] width 7 height 7
click at [269, 114] on icon ":rrk:" at bounding box center [271, 114] width 4 height 2
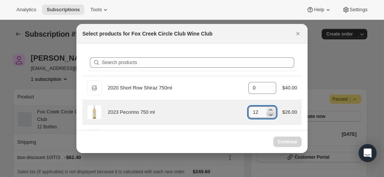
click at [269, 114] on icon ":rrk:" at bounding box center [271, 114] width 4 height 2
click at [269, 113] on icon ":rrk:" at bounding box center [270, 113] width 7 height 7
click at [256, 112] on input "11" at bounding box center [257, 112] width 17 height 12
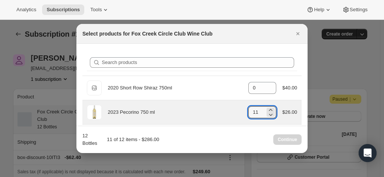
drag, startPoint x: 256, startPoint y: 112, endPoint x: 237, endPoint y: 110, distance: 19.8
click at [237, 110] on div "2023 Pecorino 750 ml gid://shopify/ProductVariant/41594933280852 11 $26.00" at bounding box center [192, 111] width 210 height 15
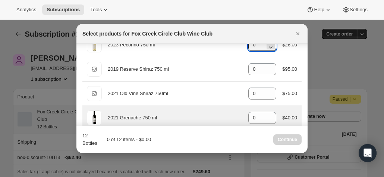
scroll to position [75, 0]
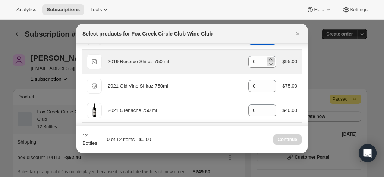
type input "0"
click at [268, 59] on icon ":rrk:" at bounding box center [270, 59] width 7 height 7
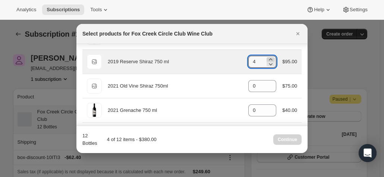
click at [268, 59] on icon ":rrk:" at bounding box center [270, 59] width 7 height 7
type input "6"
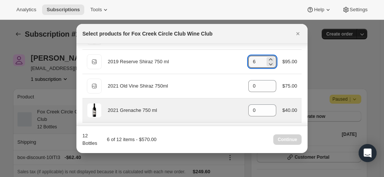
scroll to position [112, 0]
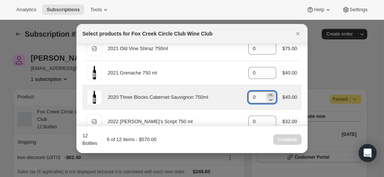
click at [268, 93] on icon ":rrk:" at bounding box center [270, 94] width 7 height 7
type input "2"
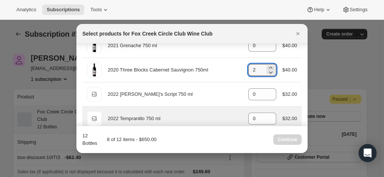
scroll to position [149, 0]
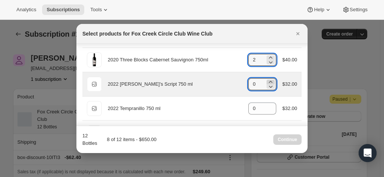
click at [268, 79] on icon ":rrk:" at bounding box center [270, 81] width 7 height 7
type input "4"
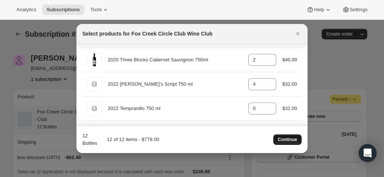
click at [280, 135] on button "Continue" at bounding box center [288, 139] width 28 height 10
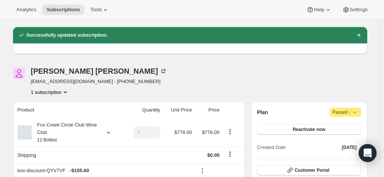
scroll to position [37, 0]
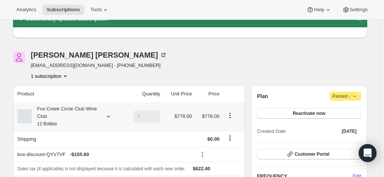
click at [109, 116] on icon at bounding box center [108, 116] width 3 height 2
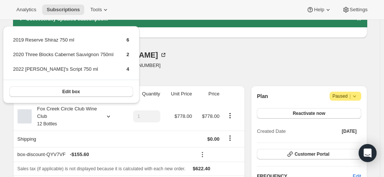
click at [171, 65] on div "Peter Tripodi petetrip@bigpond.net.au · +61475804280 1 subscription" at bounding box center [137, 65] width 248 height 28
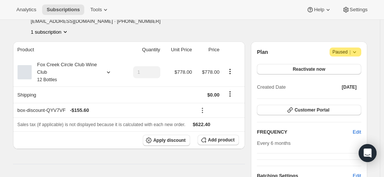
scroll to position [75, 0]
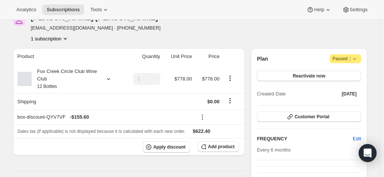
click at [105, 79] on div at bounding box center [107, 78] width 10 height 7
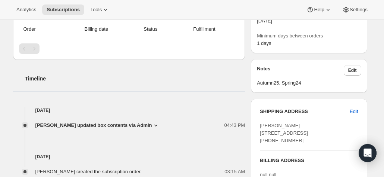
scroll to position [288, 0]
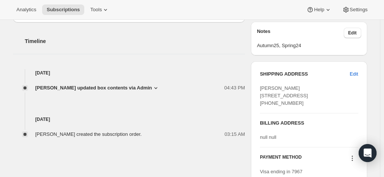
click at [19, 166] on div "Peter Tripodi petetrip@bigpond.net.au · +61475804280 1 subscription Product Qua…" at bounding box center [187, 35] width 360 height 495
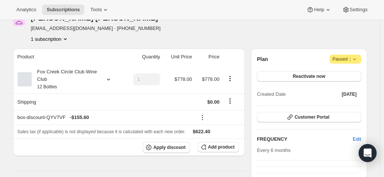
scroll to position [64, 0]
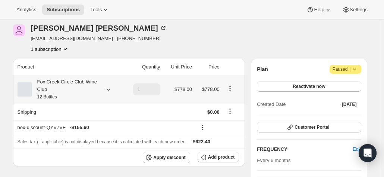
click at [111, 87] on icon at bounding box center [108, 88] width 7 height 7
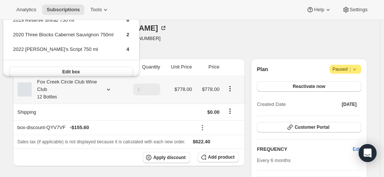
click at [109, 88] on icon at bounding box center [108, 88] width 7 height 7
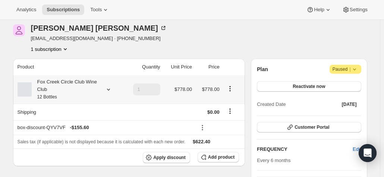
click at [104, 90] on div at bounding box center [107, 88] width 10 height 7
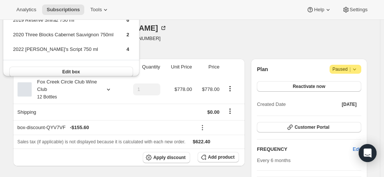
click at [308, 65] on div "Plan Attention Paused |" at bounding box center [309, 69] width 104 height 9
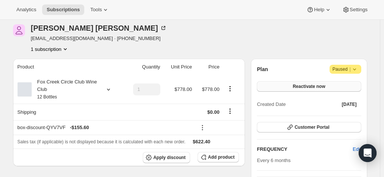
click at [295, 86] on button "Reactivate now" at bounding box center [309, 86] width 104 height 10
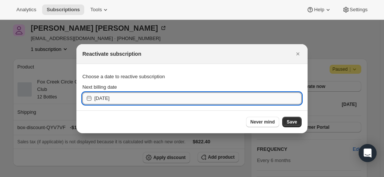
click at [134, 96] on input "2025-09-18" at bounding box center [197, 98] width 207 height 12
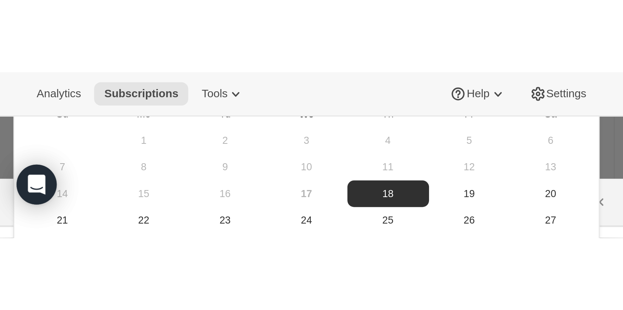
scroll to position [65, 0]
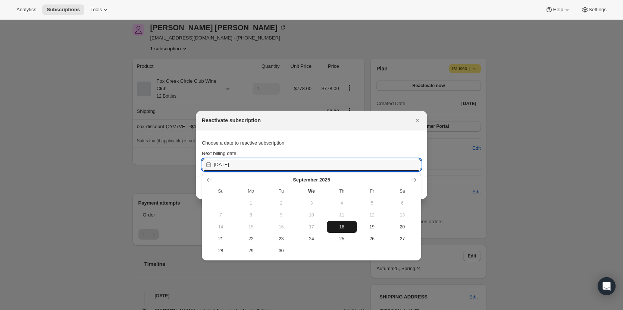
click at [340, 176] on span "18" at bounding box center [342, 227] width 24 height 6
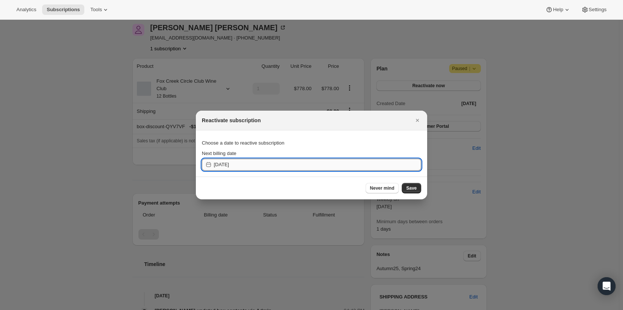
click at [246, 164] on input "2025-09-17" at bounding box center [317, 165] width 207 height 12
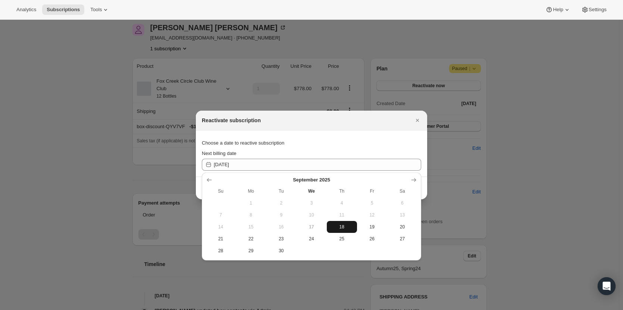
click at [346, 176] on button "18" at bounding box center [342, 227] width 30 height 12
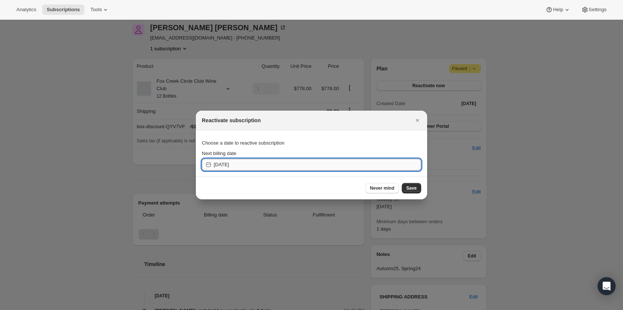
click at [272, 161] on input "2025-09-17" at bounding box center [317, 165] width 207 height 12
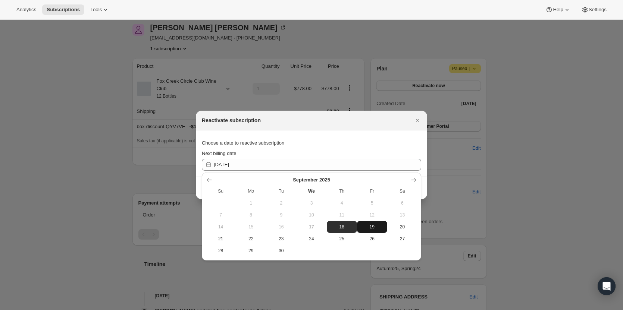
click at [376, 176] on span "19" at bounding box center [372, 227] width 24 height 6
type input "2025-09-18"
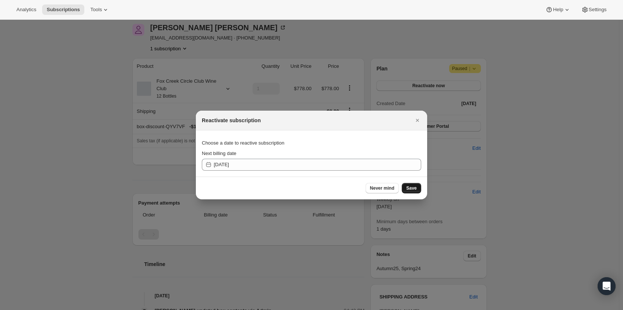
click at [384, 176] on span "Save" at bounding box center [411, 188] width 10 height 6
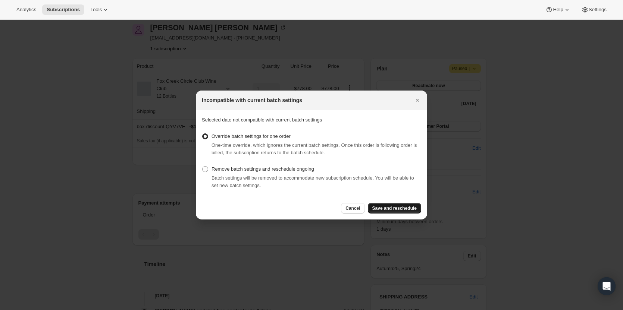
click at [384, 176] on span "Save and reschedule" at bounding box center [394, 209] width 44 height 6
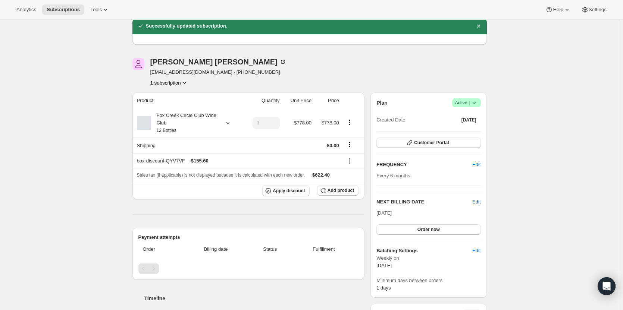
click at [384, 176] on span "Edit" at bounding box center [476, 202] width 8 height 7
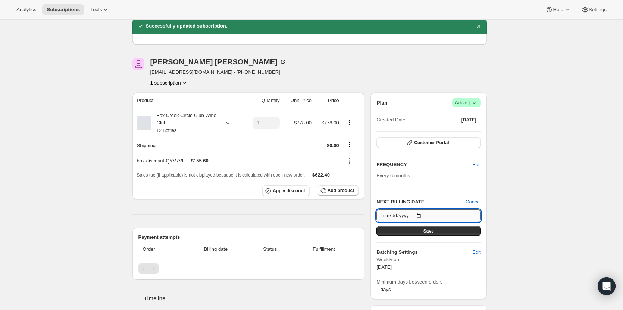
click at [384, 176] on input "2025-09-19" at bounding box center [429, 216] width 104 height 13
type input "2025-09-18"
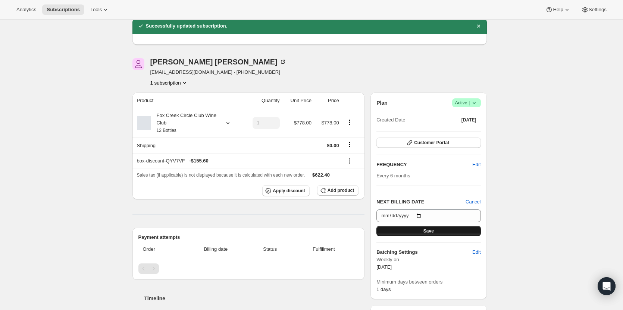
click at [384, 176] on button "Save" at bounding box center [429, 231] width 104 height 10
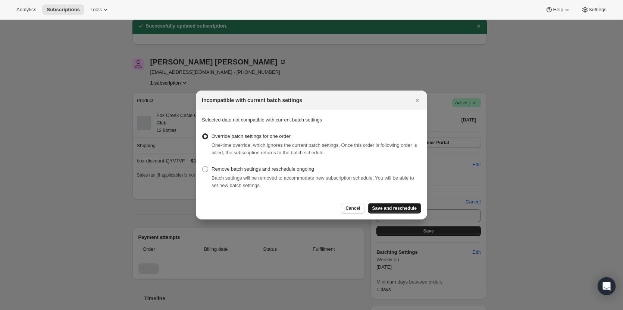
click at [384, 176] on span "Save and reschedule" at bounding box center [394, 209] width 44 height 6
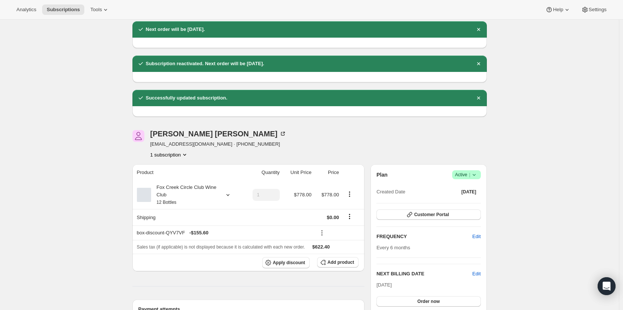
scroll to position [65, 0]
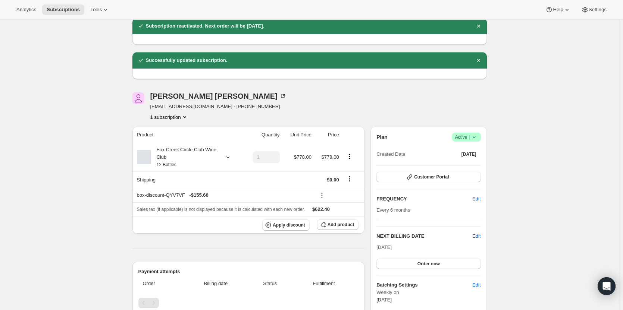
click at [384, 146] on div "Subscription #17705533524. This page is ready Subscription #17705533524 Success…" at bounding box center [309, 288] width 619 height 667
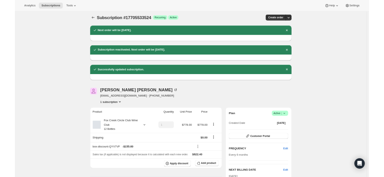
scroll to position [0, 0]
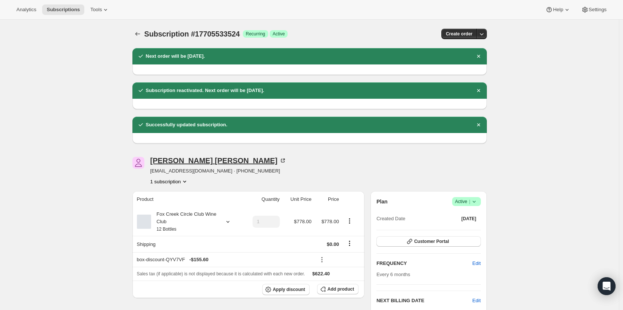
click at [279, 160] on icon at bounding box center [282, 160] width 7 height 7
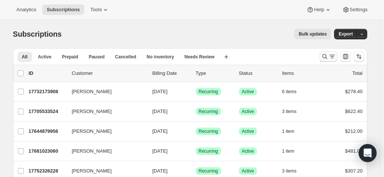
click at [328, 52] on button "Search and filter results" at bounding box center [329, 56] width 18 height 10
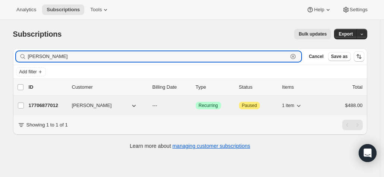
type input "greg smy"
click at [92, 106] on span "Greg Smyth" at bounding box center [92, 105] width 40 height 7
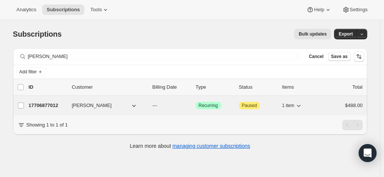
click at [62, 103] on p "17706877012" at bounding box center [47, 105] width 37 height 7
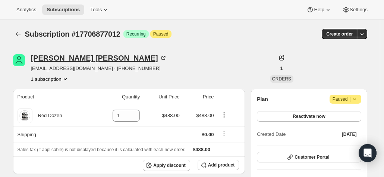
click at [160, 58] on icon at bounding box center [163, 57] width 7 height 7
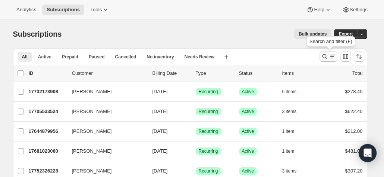
click at [325, 60] on icon "Search and filter results" at bounding box center [324, 56] width 7 height 7
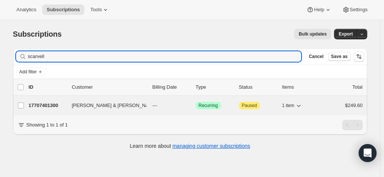
type input "scarvell"
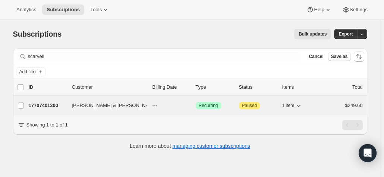
click at [66, 105] on p "17707401300" at bounding box center [47, 105] width 37 height 7
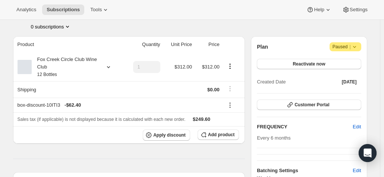
scroll to position [75, 0]
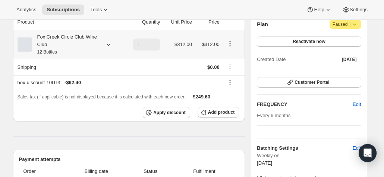
click at [110, 44] on icon at bounding box center [108, 44] width 7 height 7
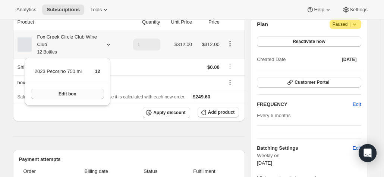
click at [80, 96] on button "Edit box" at bounding box center [67, 93] width 73 height 10
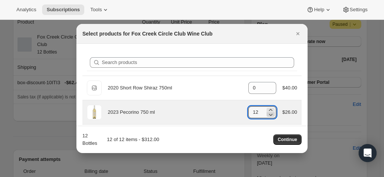
click at [271, 114] on icon ":re7:" at bounding box center [270, 113] width 7 height 7
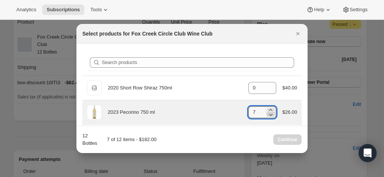
click at [270, 113] on icon ":re7:" at bounding box center [270, 113] width 7 height 7
click at [269, 113] on icon ":re7:" at bounding box center [271, 114] width 4 height 2
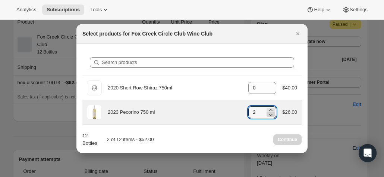
click at [269, 113] on icon ":re7:" at bounding box center [271, 114] width 4 height 2
type input "0"
click at [269, 113] on icon ":re7:" at bounding box center [271, 114] width 4 height 2
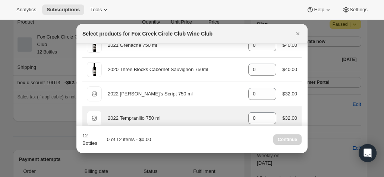
scroll to position [149, 0]
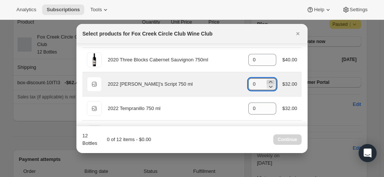
click at [269, 80] on icon ":re7:" at bounding box center [270, 81] width 7 height 7
type input "2"
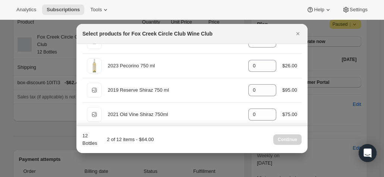
scroll to position [0, 0]
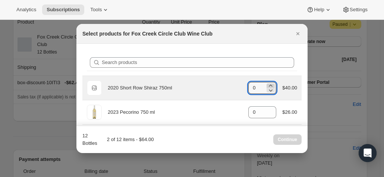
click at [269, 85] on icon ":re7:" at bounding box center [270, 85] width 3 height 2
type input "2"
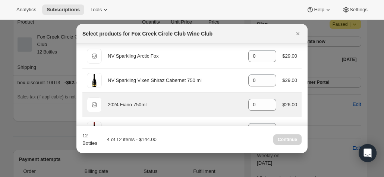
scroll to position [261, 0]
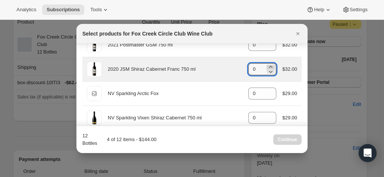
click at [269, 66] on icon ":re7:" at bounding box center [270, 67] width 3 height 2
type input "2"
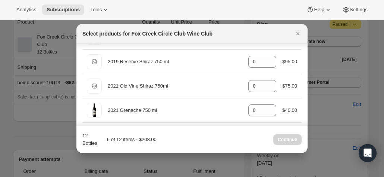
scroll to position [112, 0]
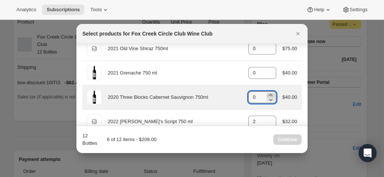
click at [269, 93] on icon ":re7:" at bounding box center [270, 94] width 7 height 7
type input "2"
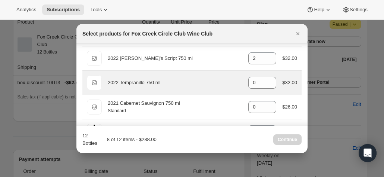
scroll to position [187, 0]
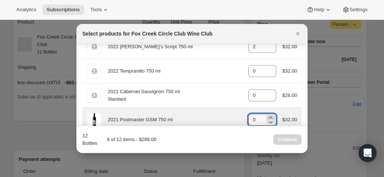
click at [269, 115] on icon ":re7:" at bounding box center [270, 116] width 7 height 7
click at [269, 114] on icon ":re7:" at bounding box center [270, 116] width 7 height 7
type input "4"
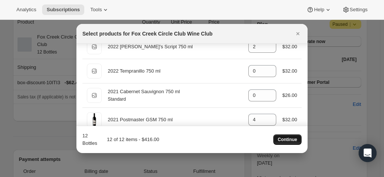
click at [291, 140] on span "Continue" at bounding box center [287, 139] width 19 height 6
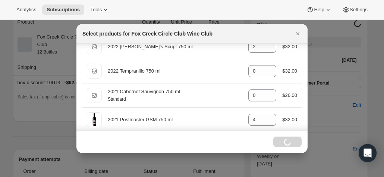
scroll to position [75, 0]
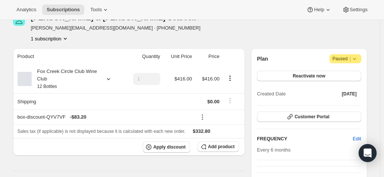
click at [110, 75] on icon at bounding box center [108, 78] width 7 height 7
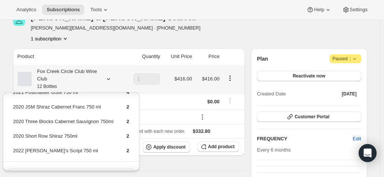
scroll to position [0, 0]
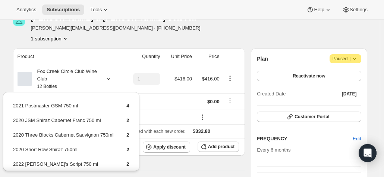
click at [122, 32] on div "Chris & Jennie Scarvell chriss@pcug.org.au · +61413459745 1 subscription" at bounding box center [137, 28] width 248 height 28
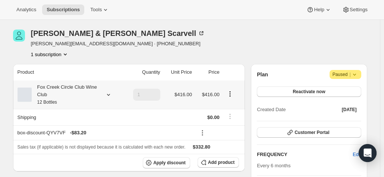
scroll to position [75, 0]
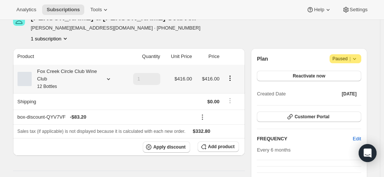
click at [109, 77] on icon at bounding box center [108, 78] width 7 height 7
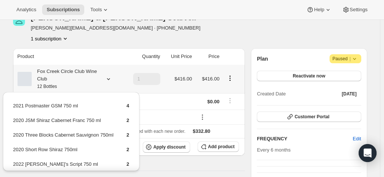
click at [109, 77] on icon at bounding box center [108, 78] width 7 height 7
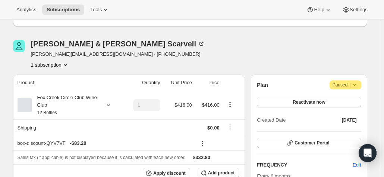
scroll to position [37, 0]
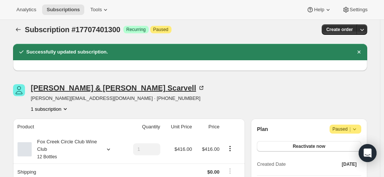
scroll to position [0, 0]
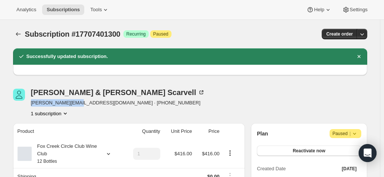
drag, startPoint x: 74, startPoint y: 104, endPoint x: 31, endPoint y: 103, distance: 43.3
click at [31, 103] on div "Chris & Jennie Scarvell chriss@pcug.org.au · +61413459745 1 subscription" at bounding box center [137, 102] width 248 height 28
copy span "chriss@pcug.org.au"
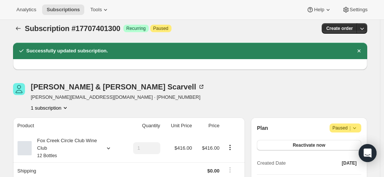
scroll to position [75, 0]
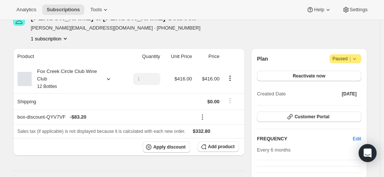
click at [358, 59] on icon at bounding box center [354, 58] width 7 height 7
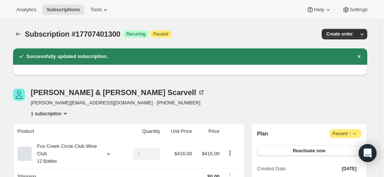
click at [296, 90] on div "Chris & Jennie Scarvell chriss@pcug.org.au · +61413459745 1 subscription" at bounding box center [190, 102] width 355 height 28
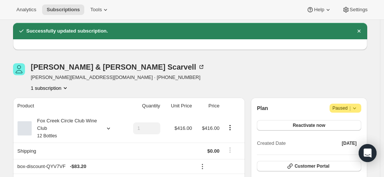
scroll to position [37, 0]
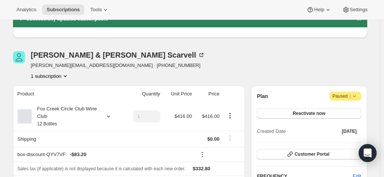
click at [356, 96] on icon at bounding box center [354, 96] width 3 height 2
click at [336, 111] on span "Cancel subscription" at bounding box center [348, 110] width 42 height 6
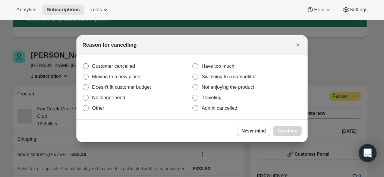
click at [109, 65] on span "Customer cancelled" at bounding box center [113, 66] width 43 height 6
click at [83, 63] on input "Customer cancelled" at bounding box center [83, 63] width 0 height 0
radio input "true"
click at [96, 107] on span "Other" at bounding box center [98, 108] width 12 height 6
click at [83, 105] on input "Other" at bounding box center [83, 105] width 0 height 0
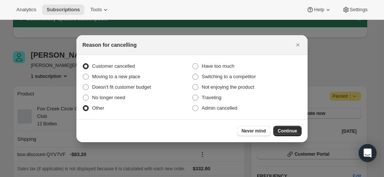
radio input "true"
click at [95, 63] on span "Customer cancelled" at bounding box center [113, 66] width 43 height 6
click at [83, 63] on input "Customer cancelled" at bounding box center [83, 63] width 0 height 0
radio input "true"
radio input "false"
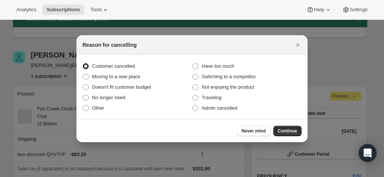
drag, startPoint x: 287, startPoint y: 128, endPoint x: 217, endPoint y: 127, distance: 70.2
click at [217, 127] on div "Never mind Continue" at bounding box center [191, 130] width 219 height 10
click at [287, 130] on span "Continue" at bounding box center [287, 131] width 19 height 6
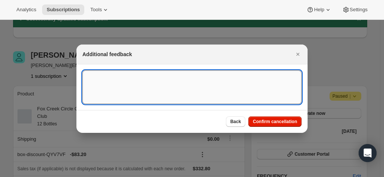
click at [163, 88] on textarea ":rhr:" at bounding box center [191, 87] width 219 height 34
type textarea "C"
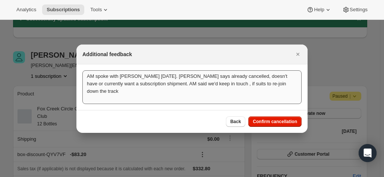
drag, startPoint x: 270, startPoint y: 120, endPoint x: 169, endPoint y: 75, distance: 110.1
click at [169, 75] on div "Additional feedback AM spoke with Chris 17.9.25. Chris says already cancelled, …" at bounding box center [192, 88] width 231 height 88
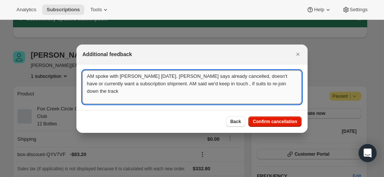
click at [172, 75] on textarea "AM spoke with Chris 17.9.25. Chris says already cancelled, doesn't have or curr…" at bounding box center [191, 87] width 219 height 34
click at [212, 76] on textarea "AM spoke with Chris 17.9.25. Chris says "already cancelled, doesn't have or cur…" at bounding box center [191, 87] width 219 height 34
click at [241, 77] on textarea "AM spoke with Chris 17.9.25. Chris says "already cancelled" doesn't have or cur…" at bounding box center [191, 87] width 219 height 34
click at [287, 85] on textarea "AM spoke with Chris 17.9.25. Chris says "already cancelled" doesn't believe he …" at bounding box center [191, 87] width 219 height 34
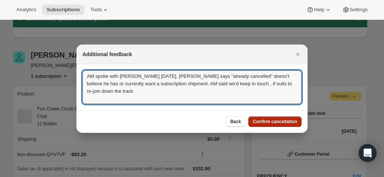
type textarea "AM spoke with Chris 17.9.25. Chris says "already cancelled" doesn't believe he …"
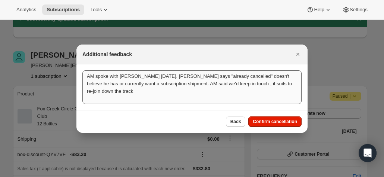
drag, startPoint x: 273, startPoint y: 123, endPoint x: 283, endPoint y: 93, distance: 31.7
click at [281, 94] on div "Additional feedback AM spoke with Chris 17.9.25. Chris says "already cancelled"…" at bounding box center [192, 88] width 231 height 88
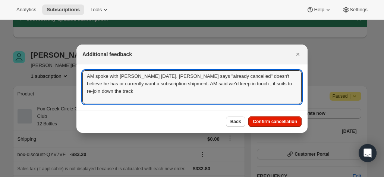
drag, startPoint x: 146, startPoint y: 65, endPoint x: 81, endPoint y: 53, distance: 66.0
click at [80, 50] on div "Additional feedback AM spoke with Chris 17.9.25. Chris says "already cancelled"…" at bounding box center [192, 88] width 231 height 88
click at [137, 91] on textarea "AM spoke with Chris 17.9.25. Chris says "already cancelled" doesn't believe he …" at bounding box center [191, 87] width 219 height 34
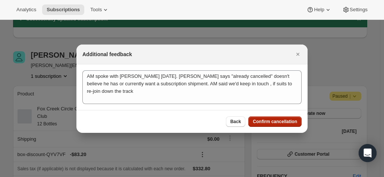
drag, startPoint x: 288, startPoint y: 122, endPoint x: 284, endPoint y: 122, distance: 3.8
click at [284, 122] on span "Confirm cancellation" at bounding box center [275, 121] width 44 height 6
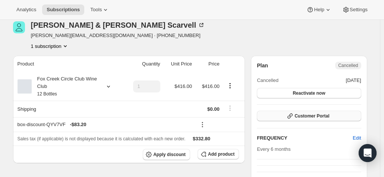
scroll to position [112, 0]
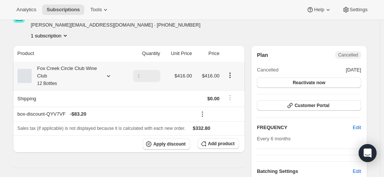
click at [111, 75] on icon at bounding box center [108, 75] width 7 height 7
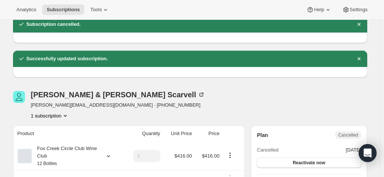
scroll to position [0, 0]
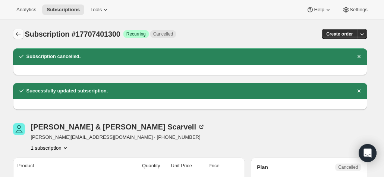
click at [21, 36] on icon "Subscriptions" at bounding box center [18, 33] width 7 height 7
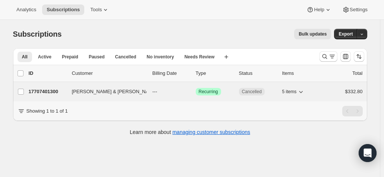
click at [51, 91] on p "17707401300" at bounding box center [47, 91] width 37 height 7
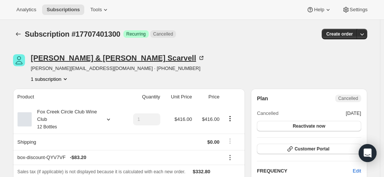
click at [198, 56] on icon at bounding box center [201, 57] width 7 height 7
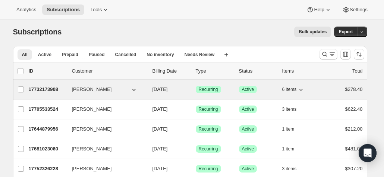
scroll to position [37, 0]
